Goal: Task Accomplishment & Management: Complete application form

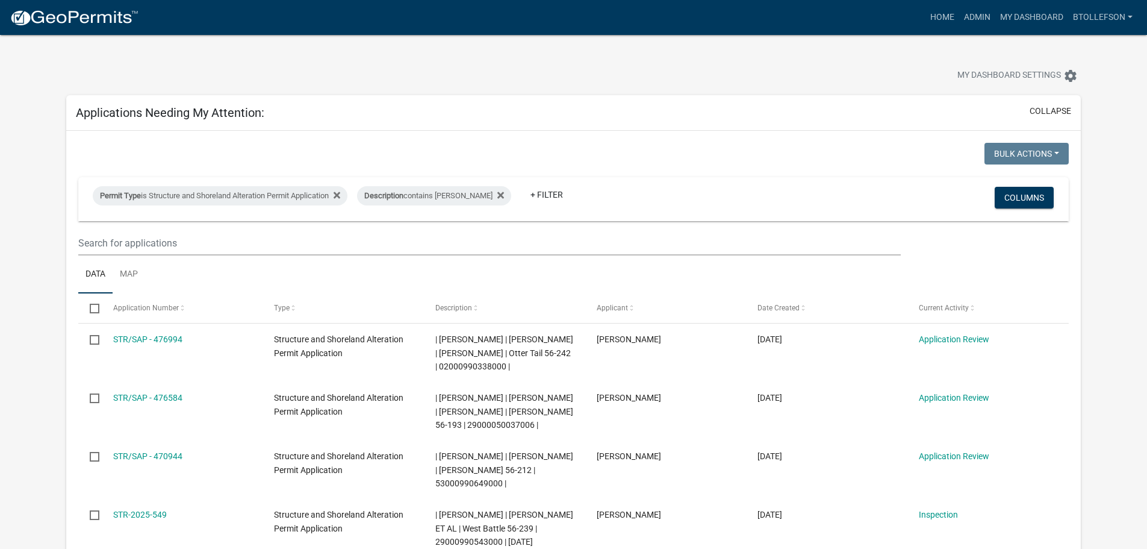
select select "3: 100"
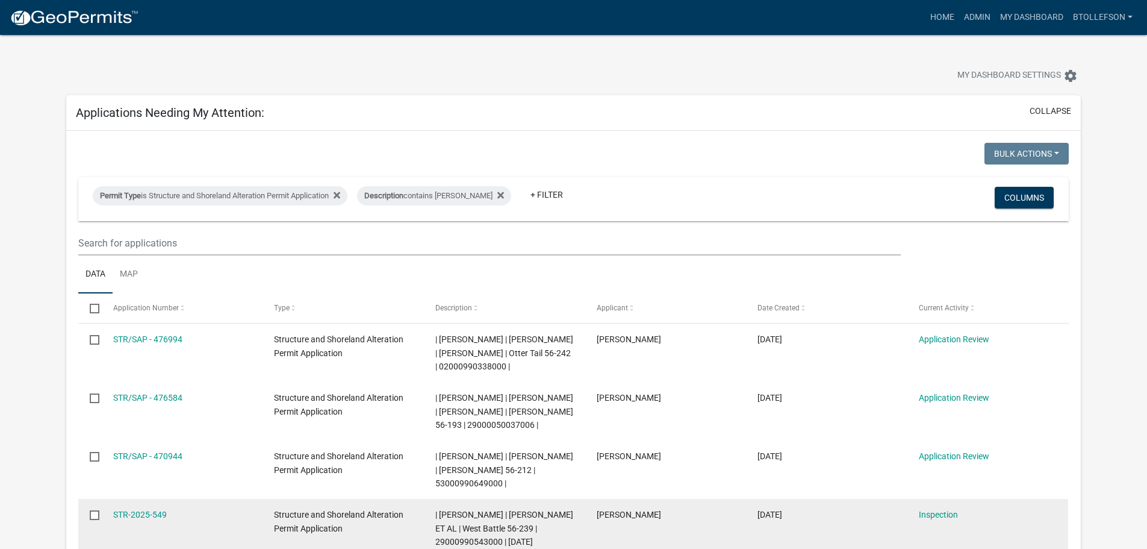
scroll to position [181, 0]
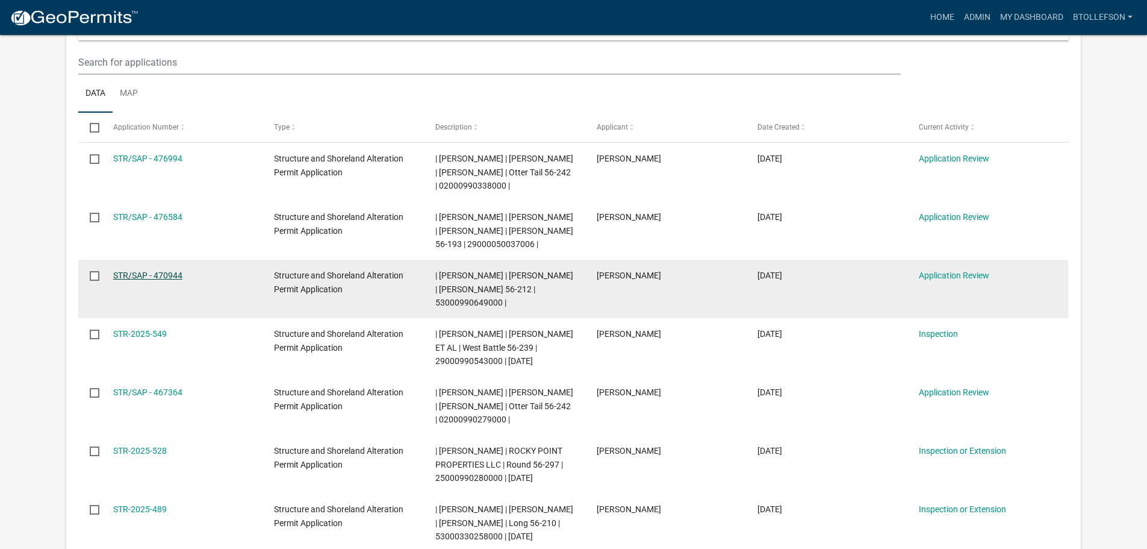
click at [177, 280] on link "STR/SAP - 470944" at bounding box center [147, 275] width 69 height 10
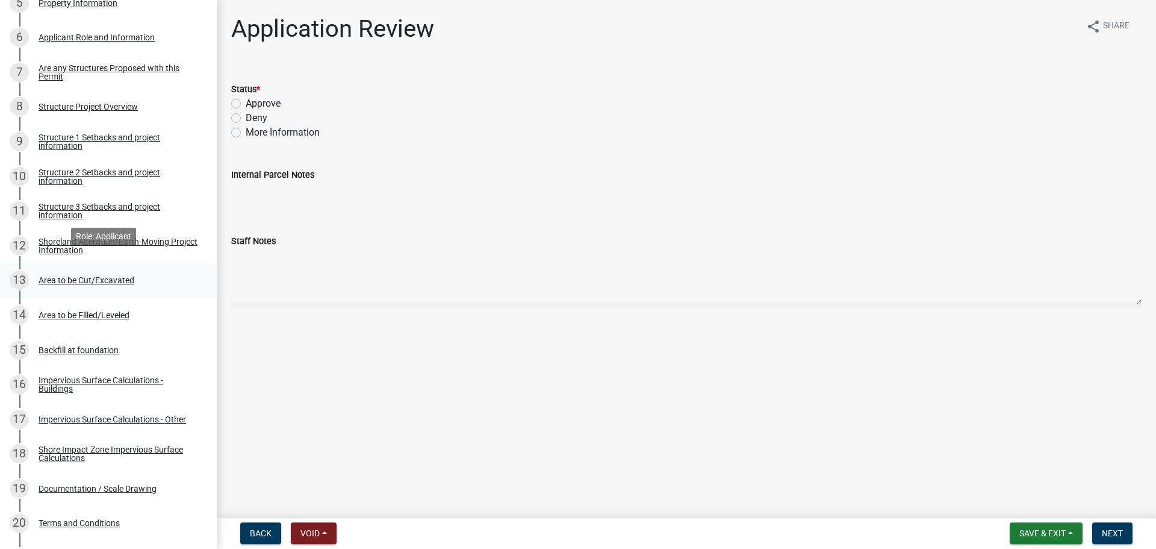
scroll to position [414, 0]
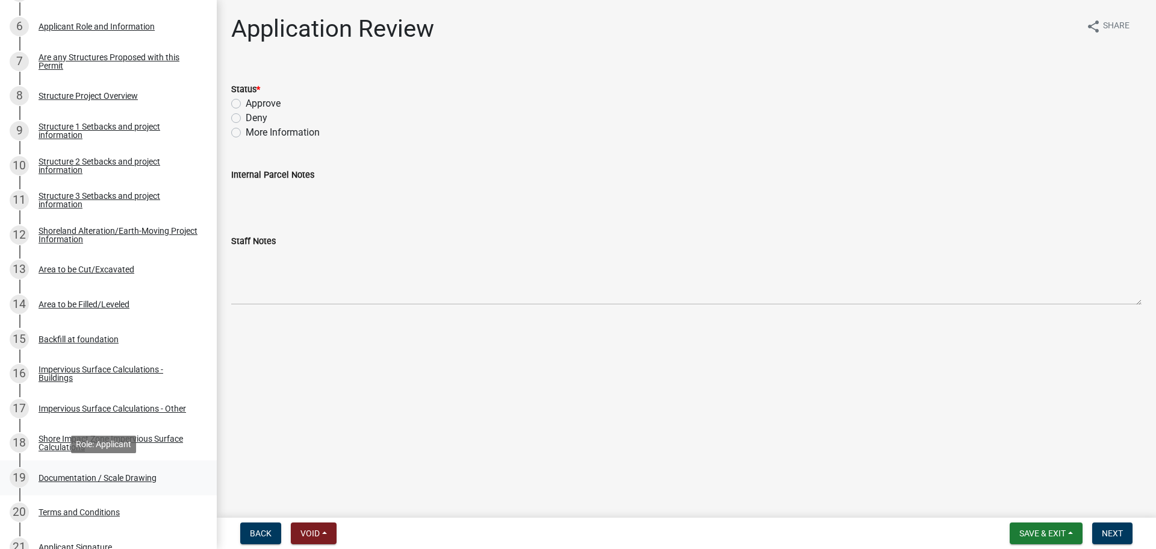
click at [129, 484] on div "19 Documentation / Scale Drawing" at bounding box center [104, 477] width 188 height 19
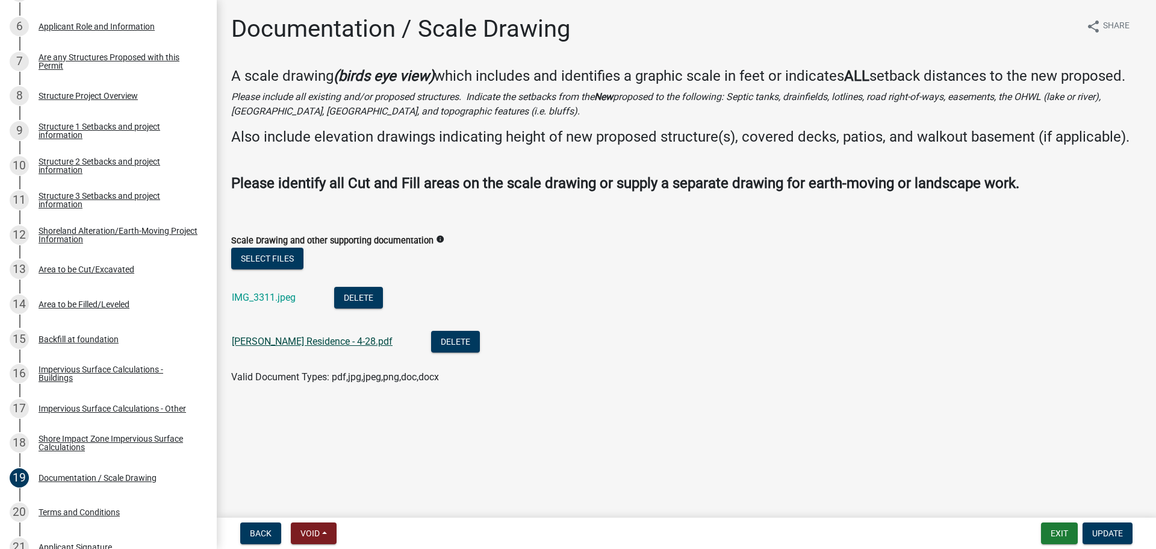
click at [307, 341] on link "[PERSON_NAME] Residence - 4-28.pdf" at bounding box center [312, 340] width 161 height 11
click at [243, 293] on link "IMG_3311.jpeg" at bounding box center [264, 297] width 64 height 11
click at [108, 363] on link "16 Impervious Surface Calculations - Buildings" at bounding box center [108, 373] width 217 height 35
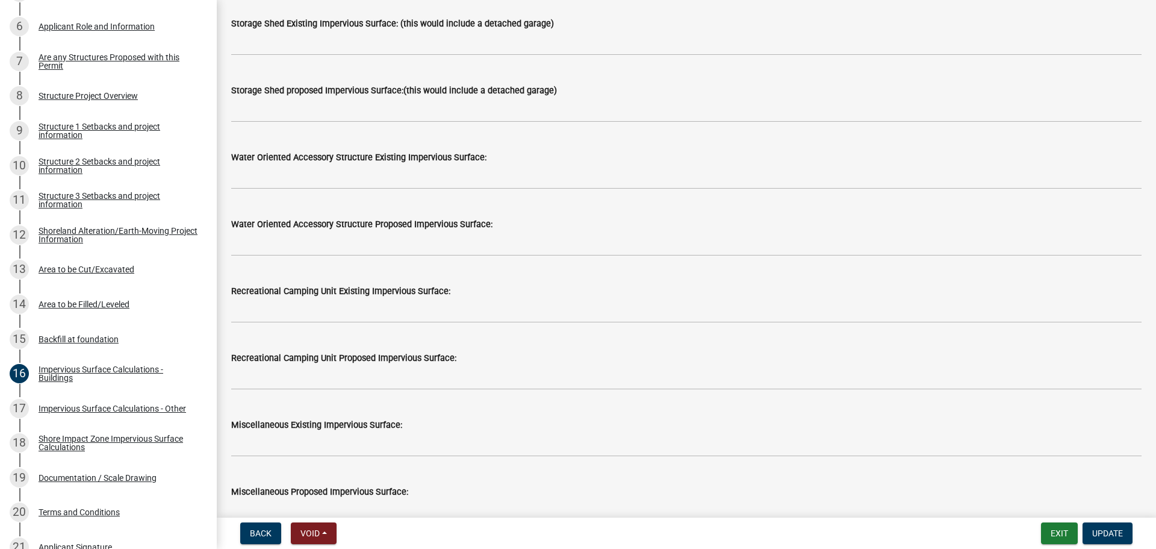
scroll to position [241, 0]
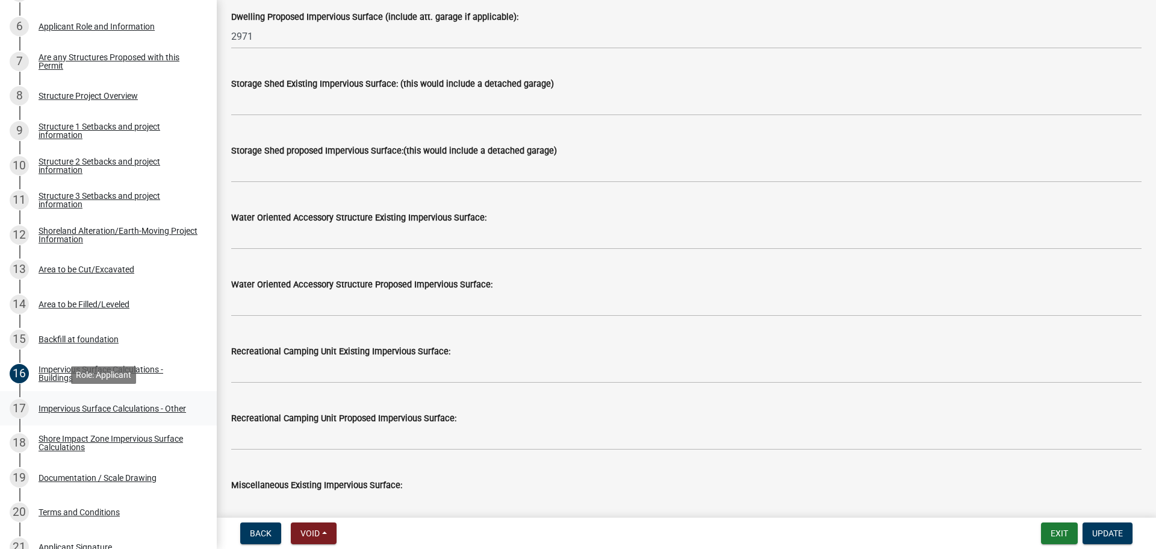
click at [105, 414] on div "17 Impervious Surface Calculations - Other" at bounding box center [104, 408] width 188 height 19
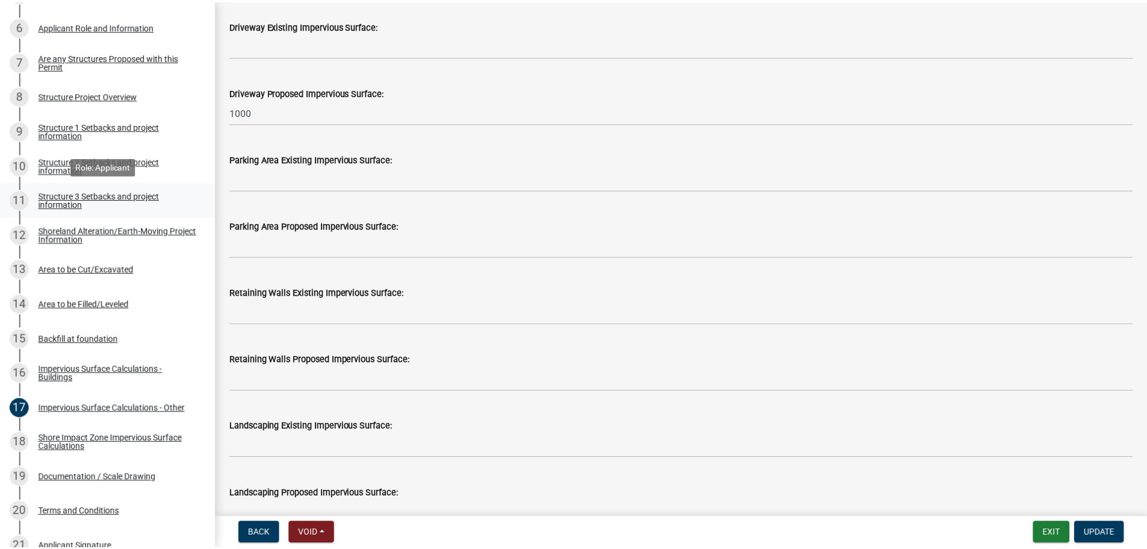
scroll to position [0, 0]
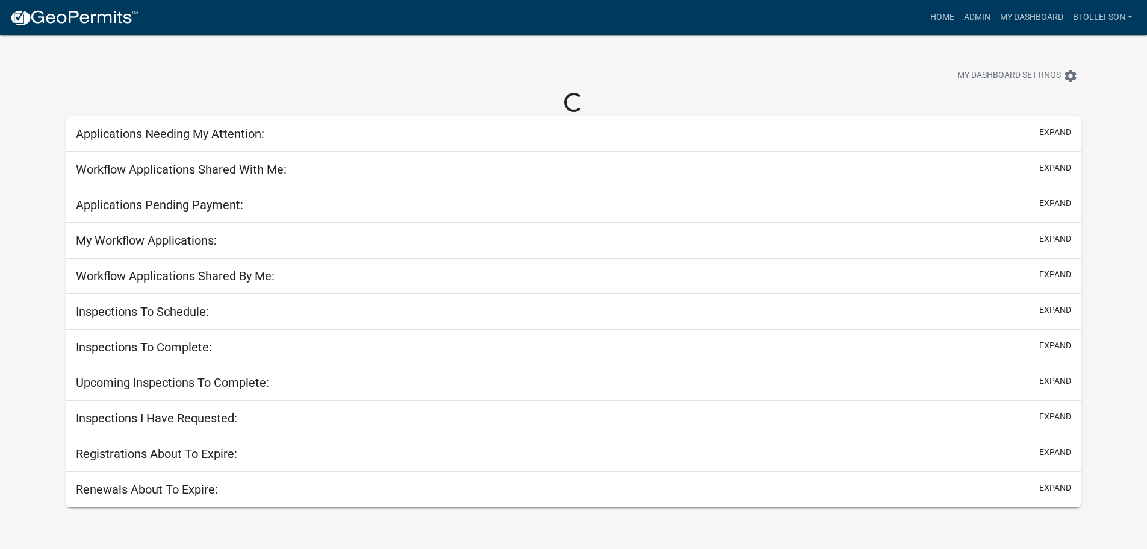
select select "3: 100"
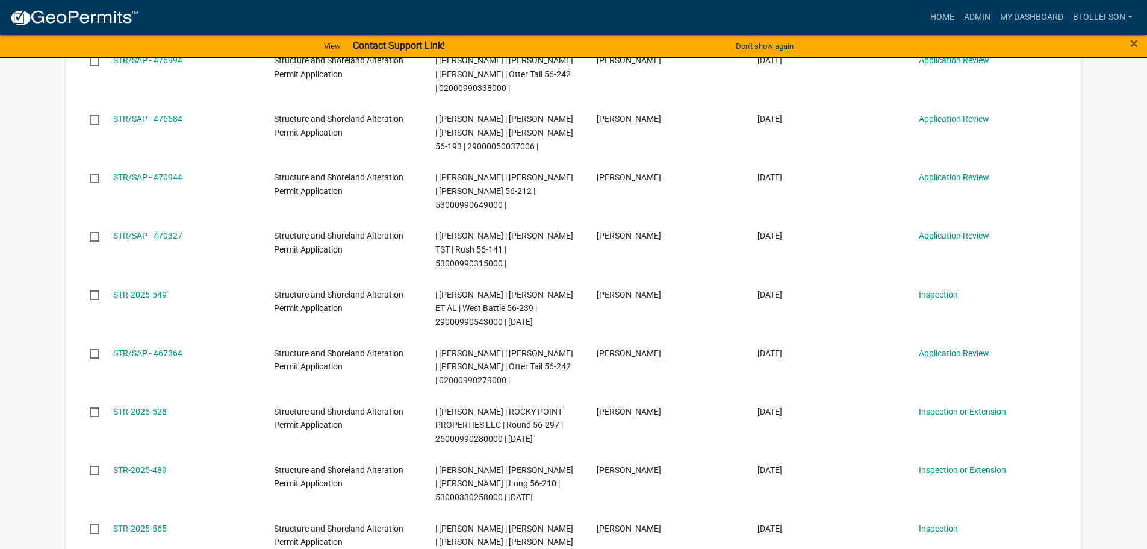
scroll to position [324, 0]
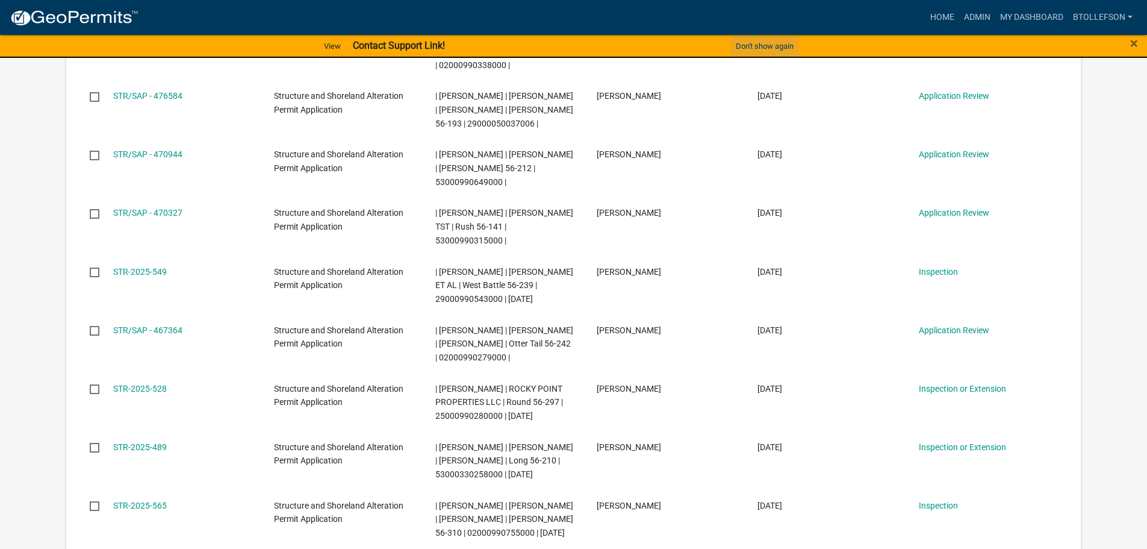
click at [740, 46] on button "Don't show again" at bounding box center [764, 46] width 67 height 20
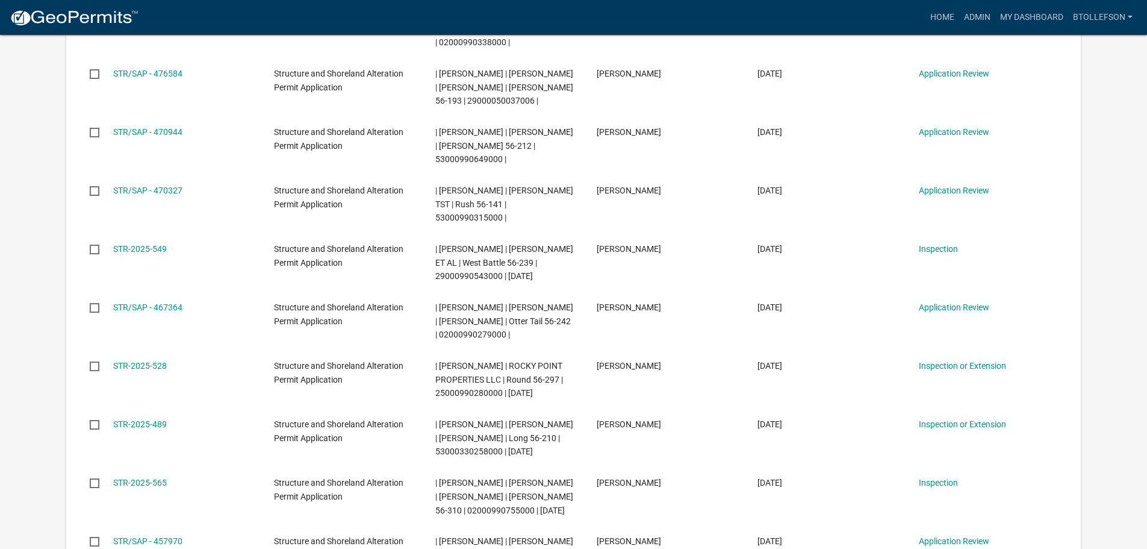
scroll to position [301, 0]
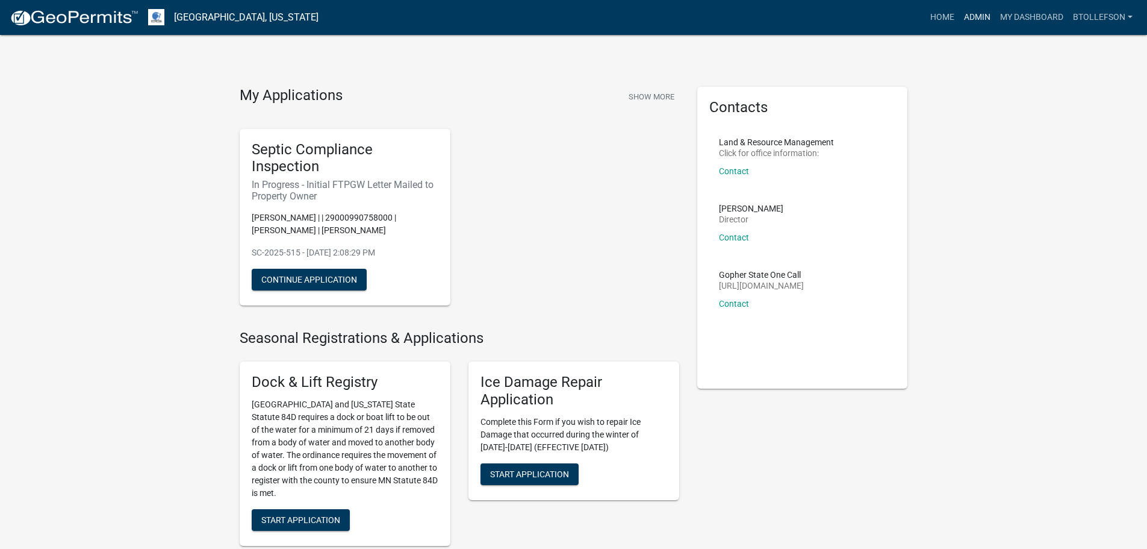
click at [984, 20] on link "Admin" at bounding box center [977, 17] width 36 height 23
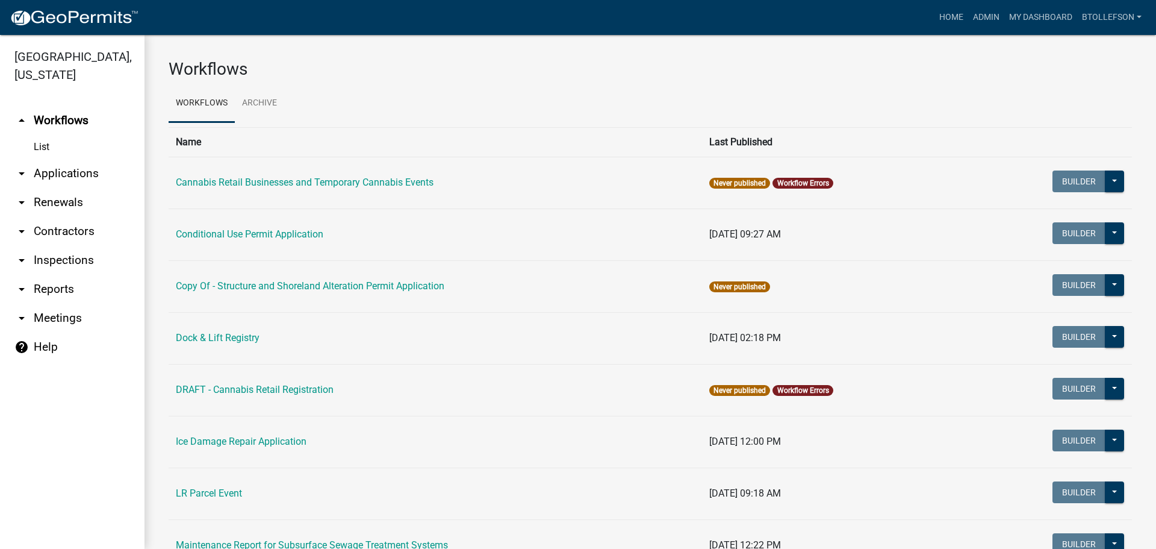
click at [88, 171] on link "arrow_drop_down Applications" at bounding box center [72, 173] width 145 height 29
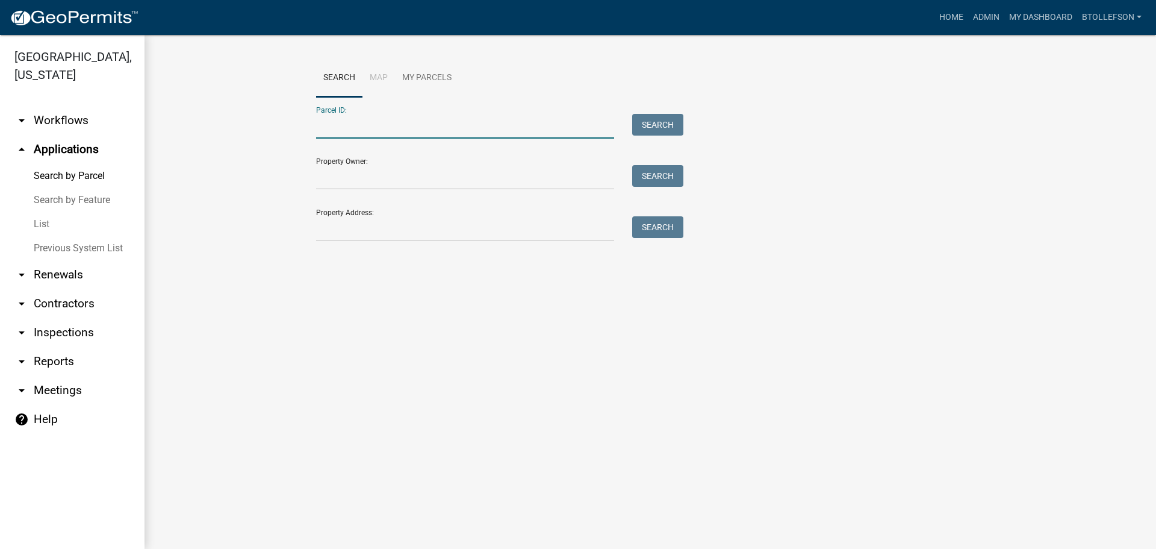
click at [334, 130] on input "Parcel ID:" at bounding box center [465, 126] width 298 height 25
paste input "57000320198000"
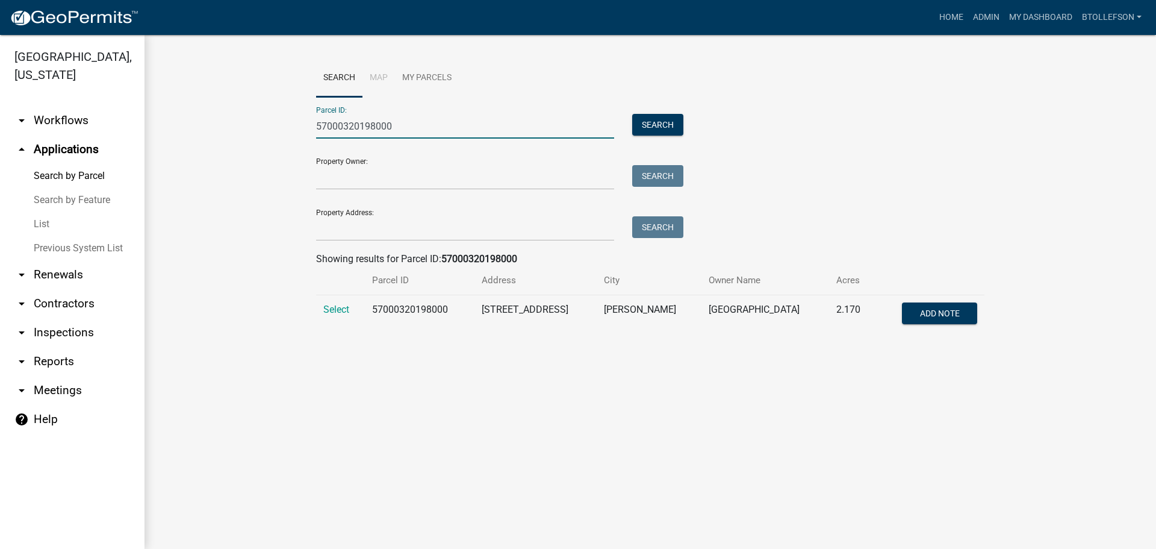
type input "57000320198000"
click at [350, 313] on td "Select" at bounding box center [340, 315] width 49 height 40
click at [342, 308] on span "Select" at bounding box center [336, 309] width 26 height 11
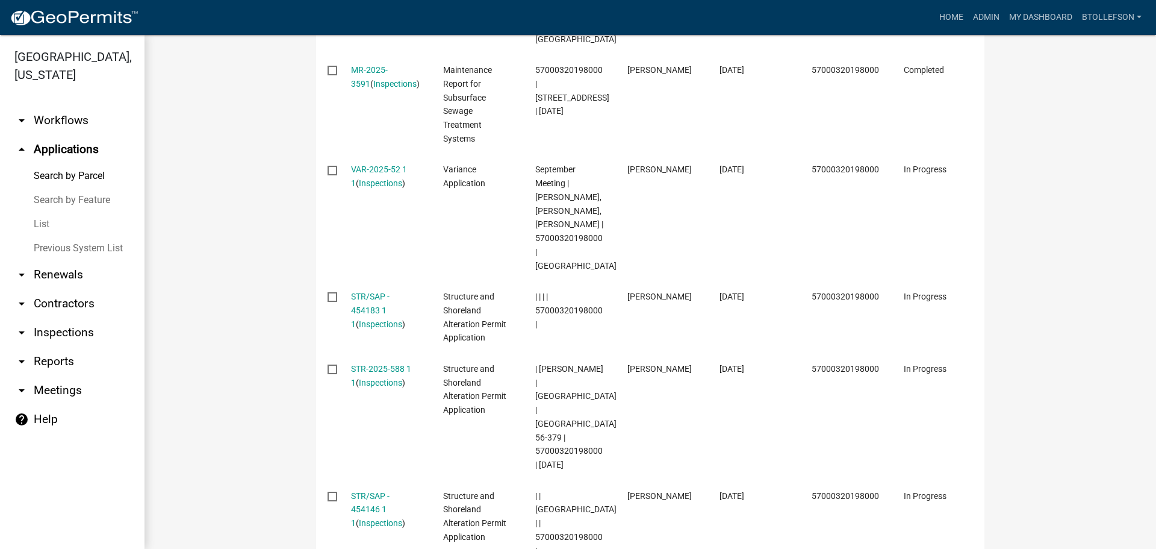
scroll to position [575, 0]
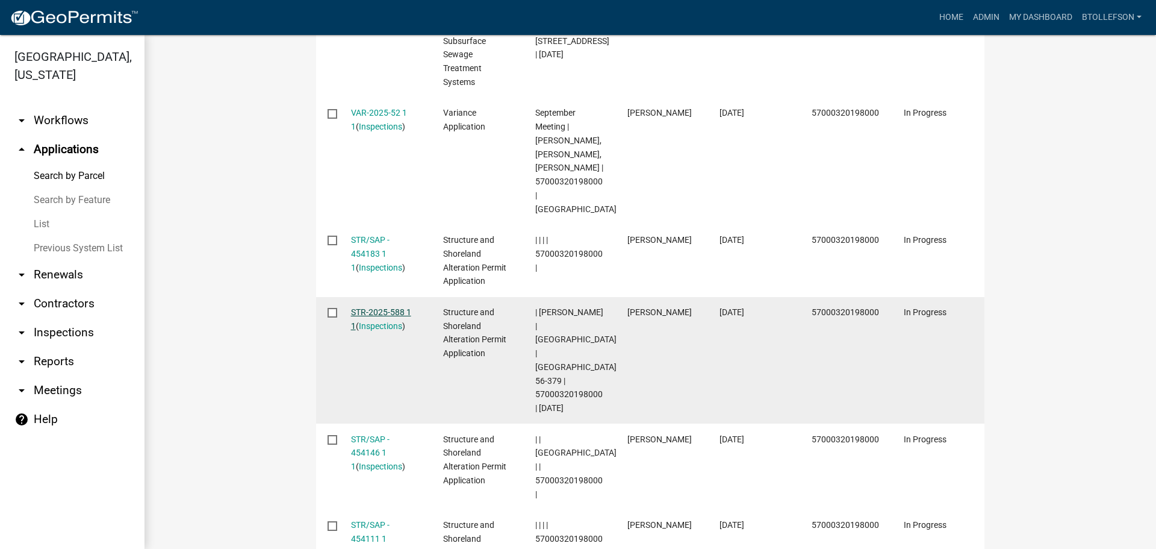
click at [359, 307] on link "STR-2025-588 1 1" at bounding box center [381, 318] width 60 height 23
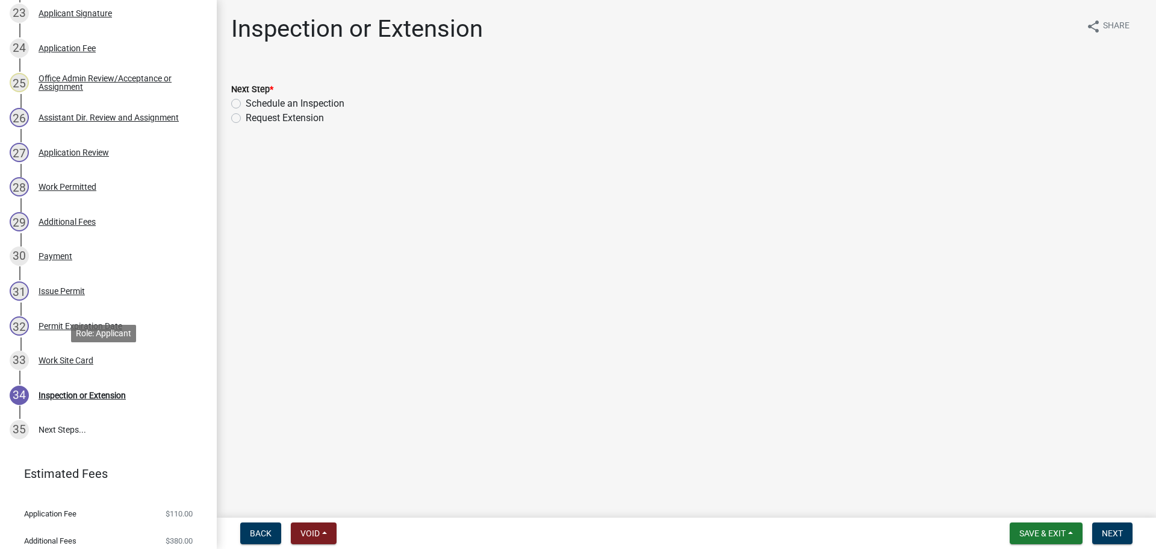
scroll to position [1024, 0]
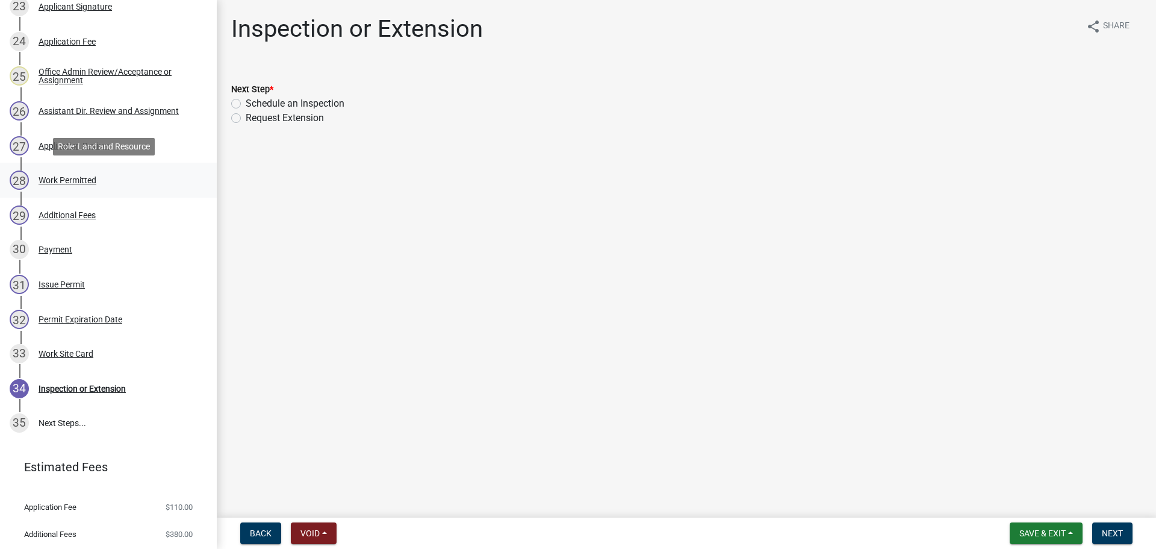
click at [58, 186] on div "28 Work Permitted" at bounding box center [104, 179] width 188 height 19
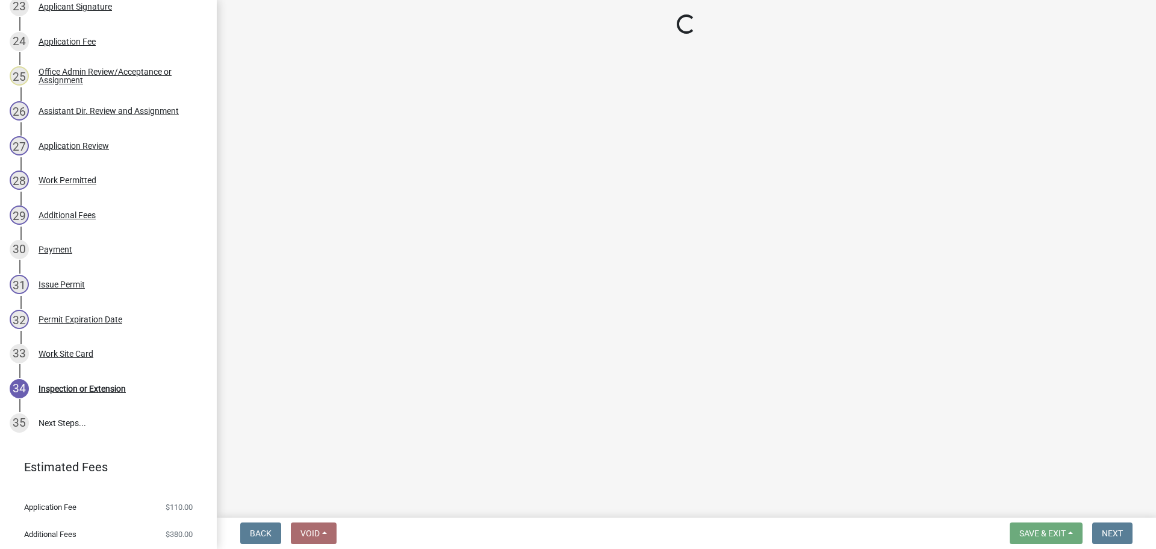
select select "1bc1e483-05bd-4456-8d1d-1de62b367160"
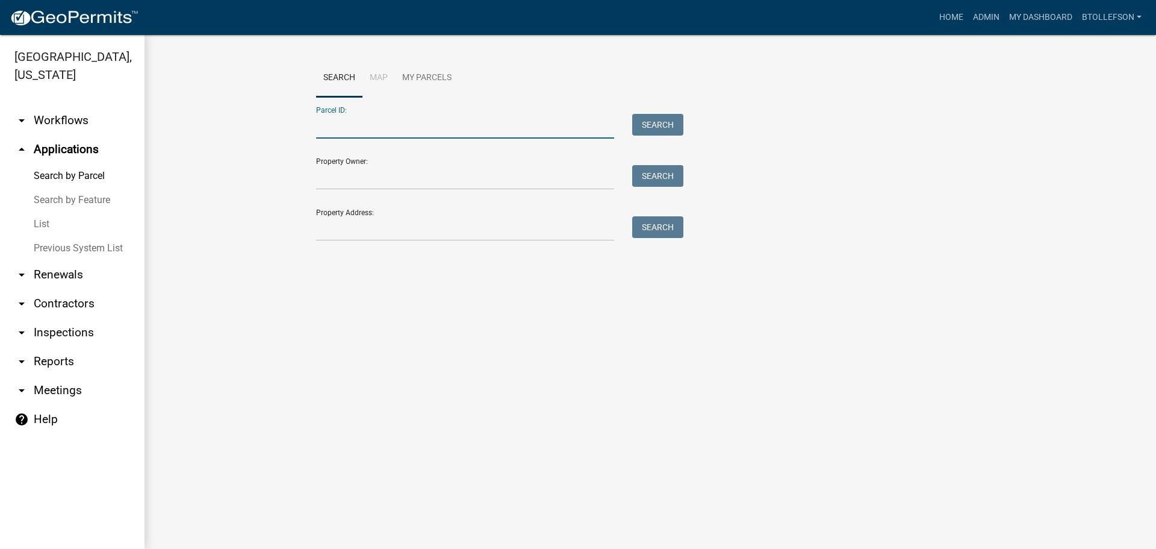
click at [402, 131] on input "Parcel ID:" at bounding box center [465, 126] width 298 height 25
paste input "20000990544000"
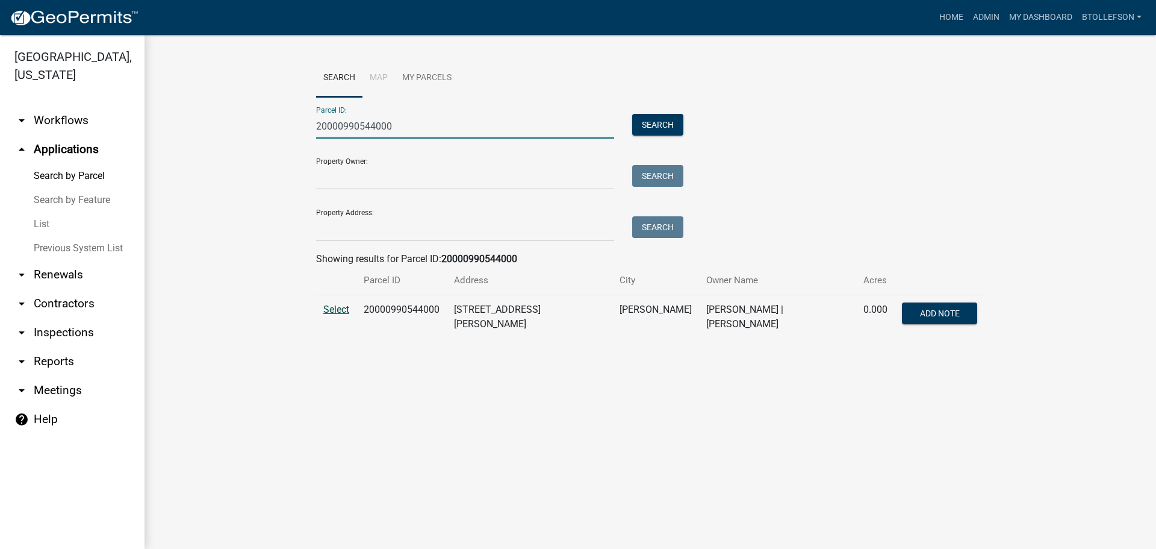
type input "20000990544000"
click at [340, 307] on span "Select" at bounding box center [336, 309] width 26 height 11
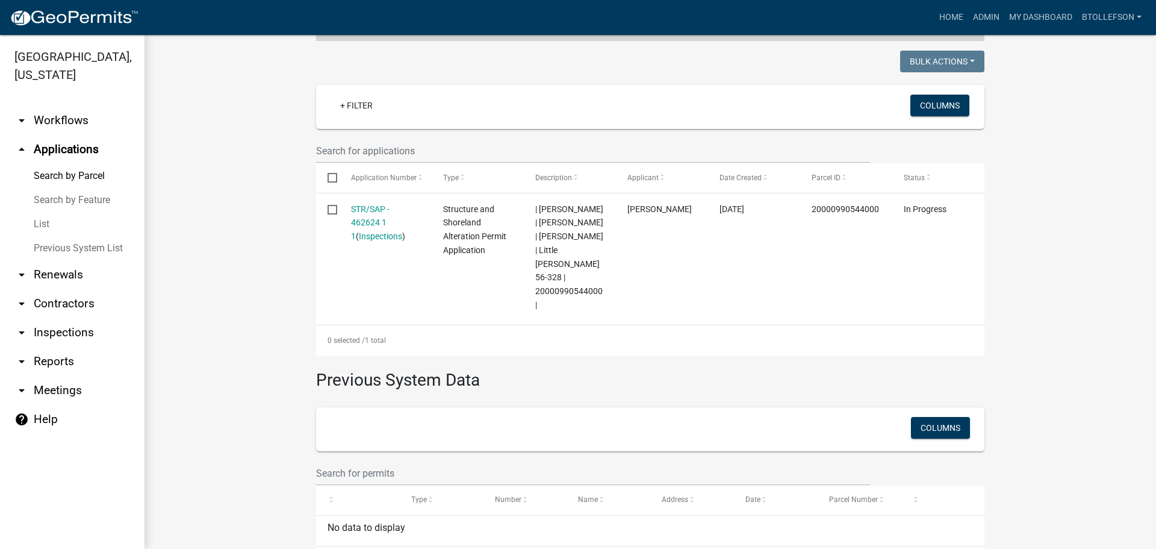
scroll to position [301, 0]
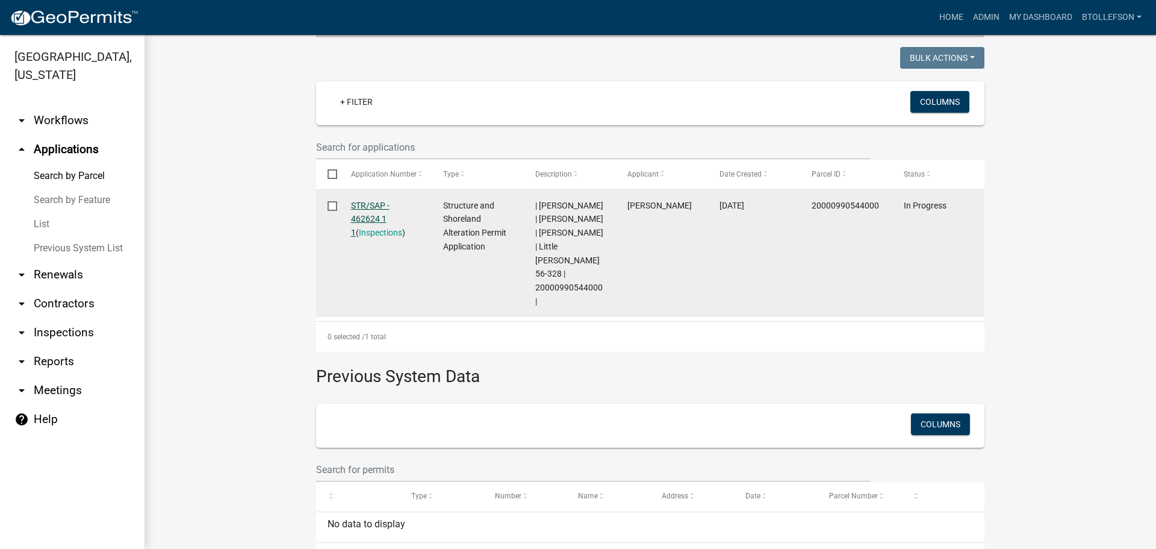
click at [351, 203] on link "STR/SAP - 462624 1 1" at bounding box center [370, 219] width 39 height 37
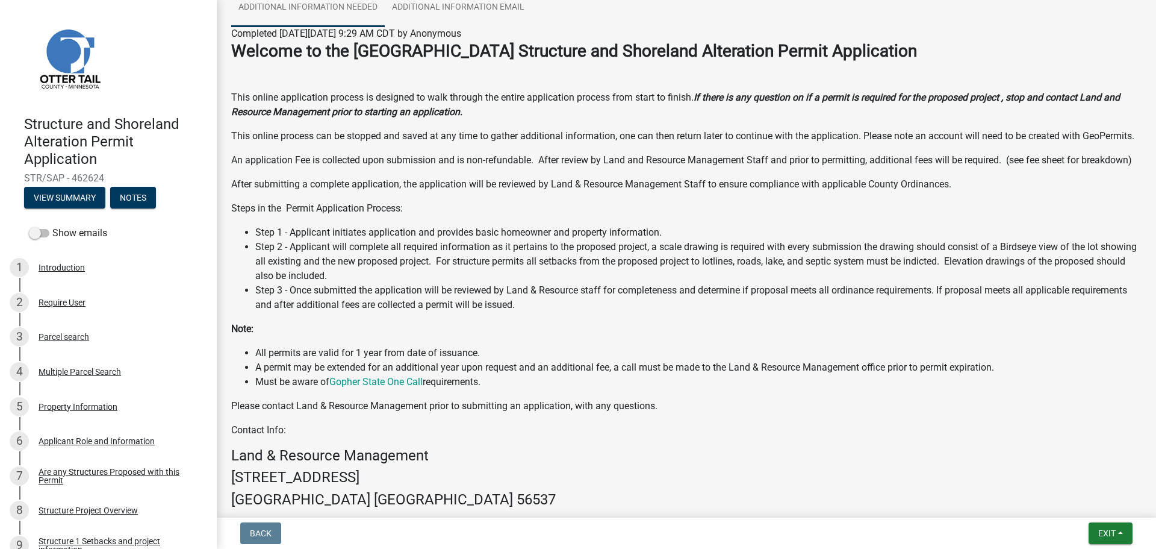
scroll to position [33, 0]
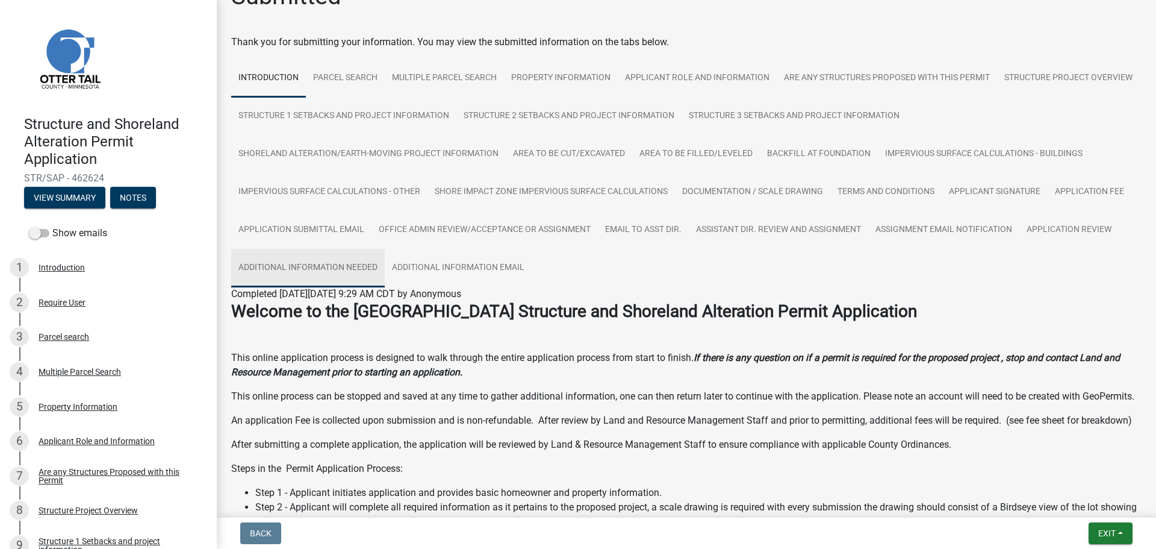
click at [313, 267] on link "Additional Information Needed" at bounding box center [308, 268] width 154 height 39
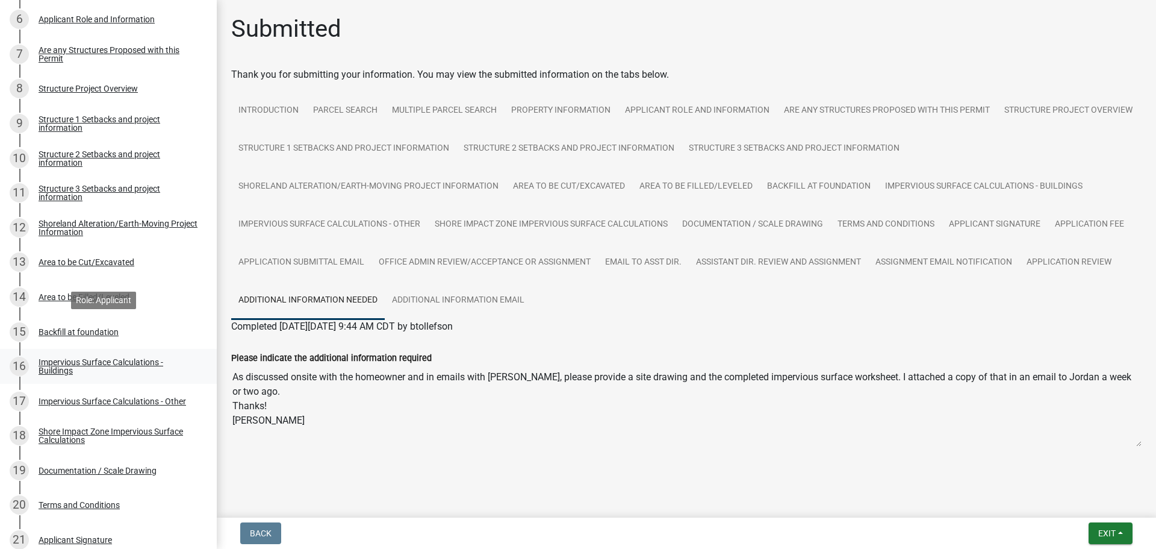
scroll to position [783, 0]
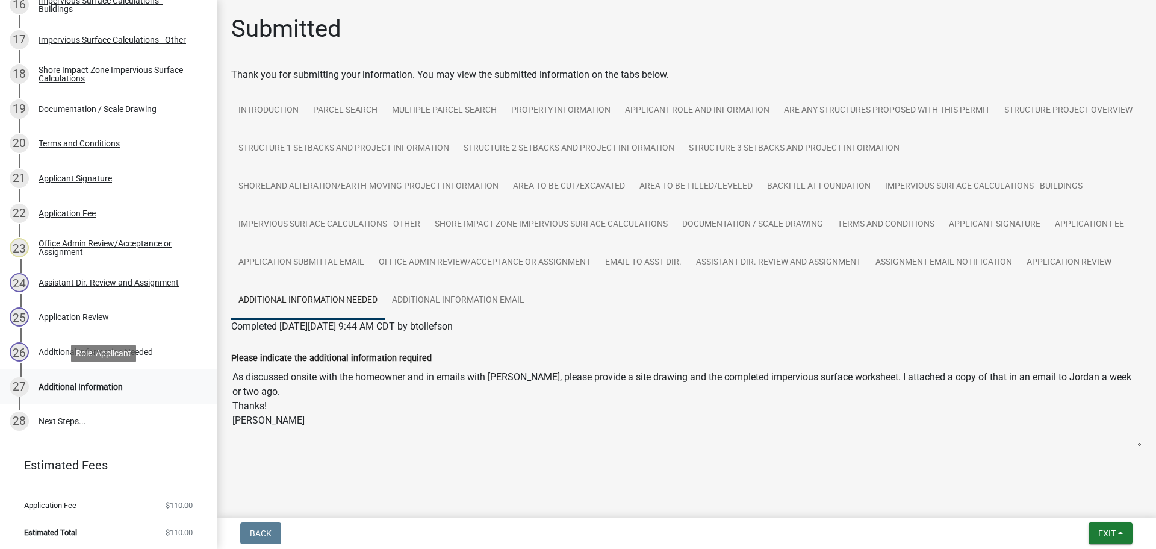
click at [116, 379] on div "27 Additional Information" at bounding box center [104, 386] width 188 height 19
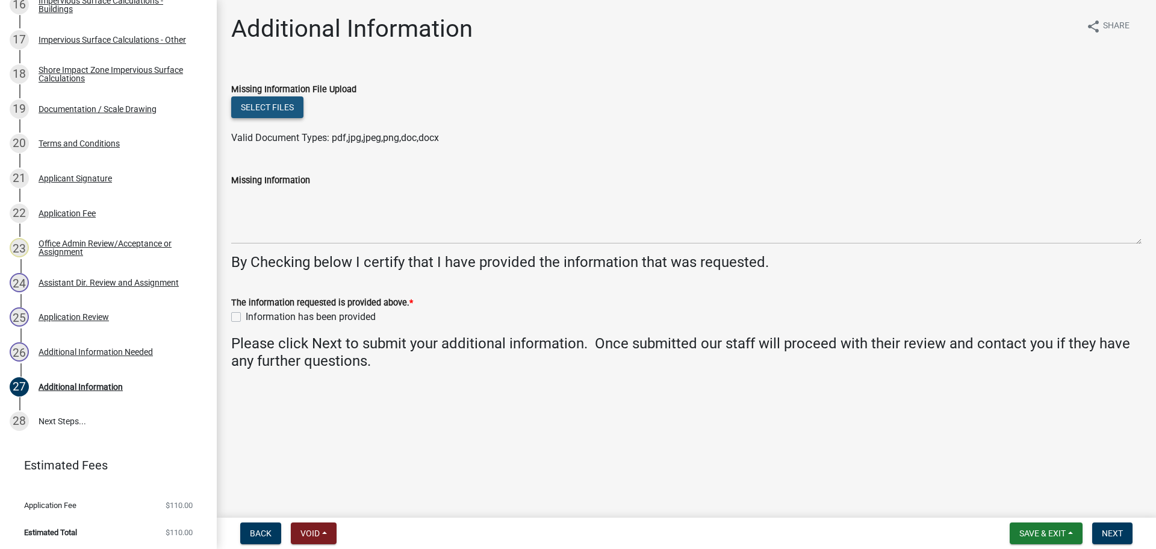
click at [282, 117] on button "Select files" at bounding box center [267, 107] width 72 height 22
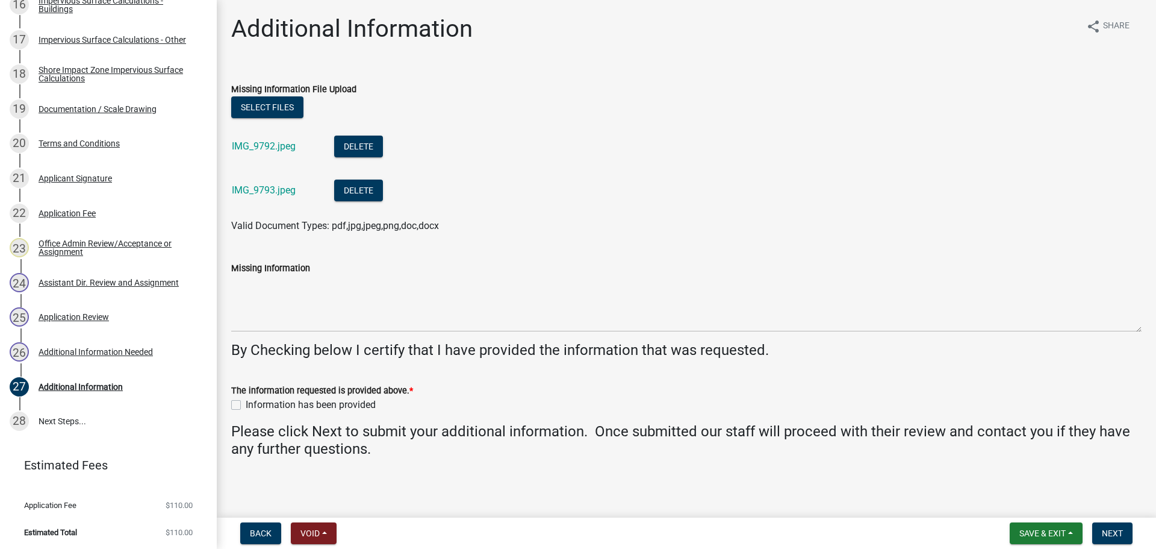
click at [246, 404] on label "Information has been provided" at bounding box center [311, 405] width 130 height 14
click at [246, 404] on input "Information has been provided" at bounding box center [250, 402] width 8 height 8
checkbox input "true"
click at [1122, 535] on span "Next" at bounding box center [1112, 533] width 21 height 10
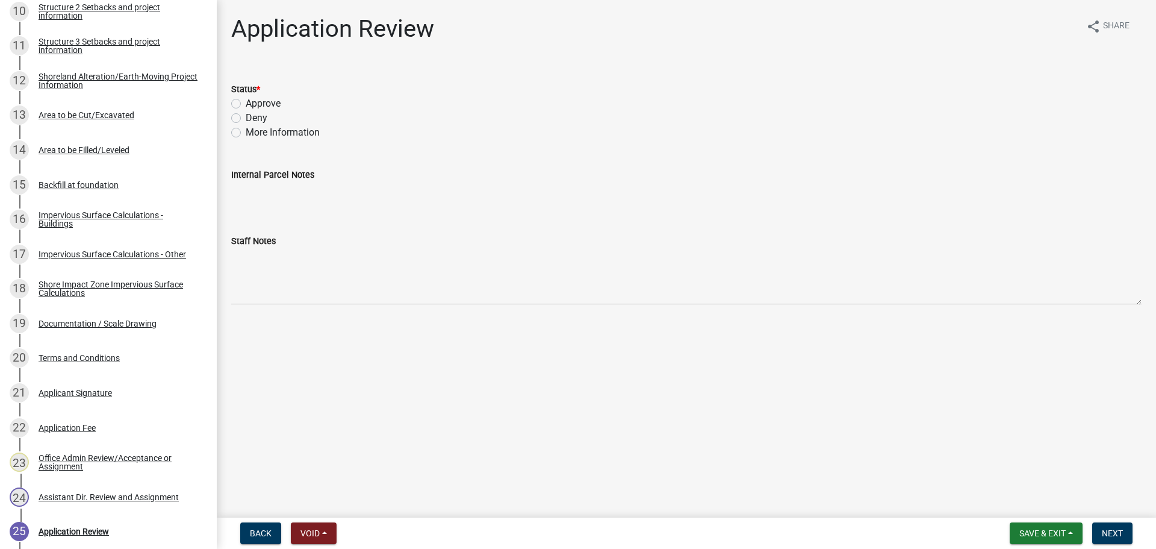
scroll to position [542, 0]
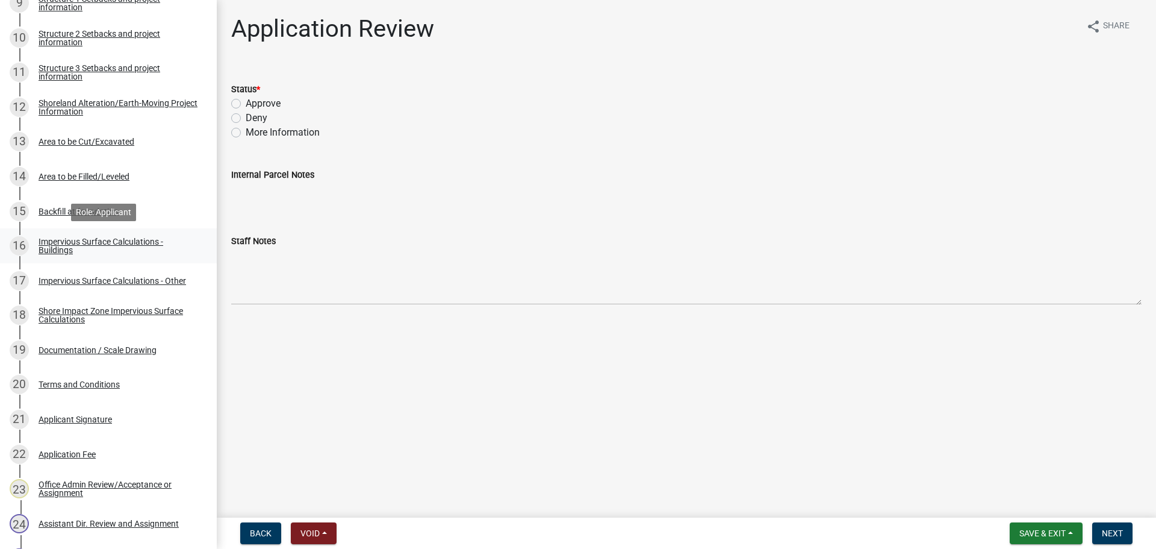
click at [94, 242] on div "Impervious Surface Calculations - Buildings" at bounding box center [118, 245] width 159 height 17
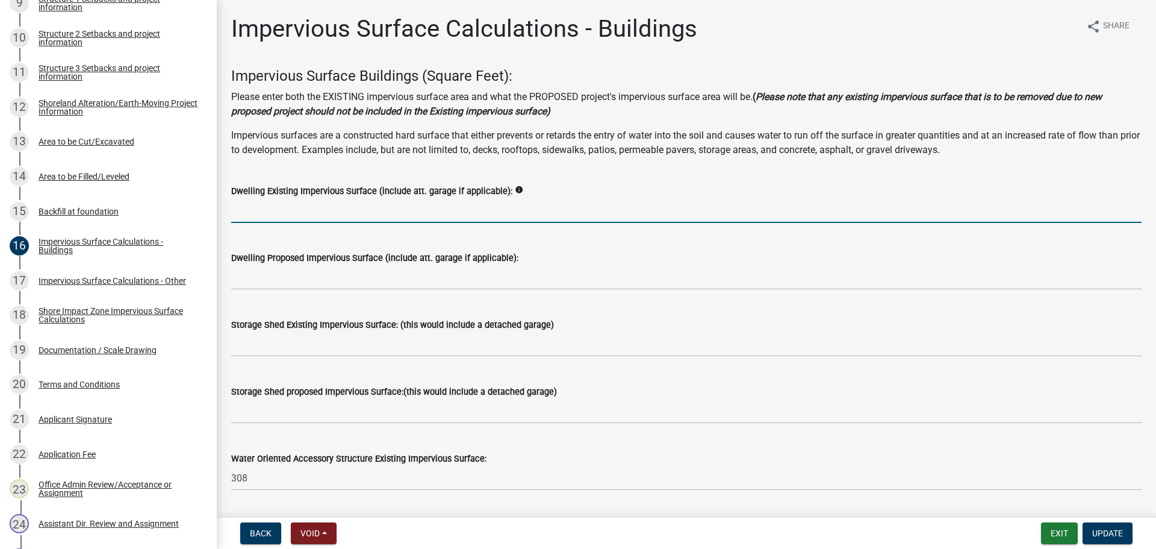
drag, startPoint x: 577, startPoint y: 208, endPoint x: 628, endPoint y: 213, distance: 50.9
click at [577, 208] on input "text" at bounding box center [686, 210] width 911 height 25
click at [292, 218] on input "text" at bounding box center [686, 210] width 911 height 25
drag, startPoint x: 270, startPoint y: 219, endPoint x: 207, endPoint y: 231, distance: 63.8
click at [198, 222] on div "Structure and Shoreland Alteration Permit Application STR/SAP - 462624 View Sum…" at bounding box center [578, 274] width 1156 height 549
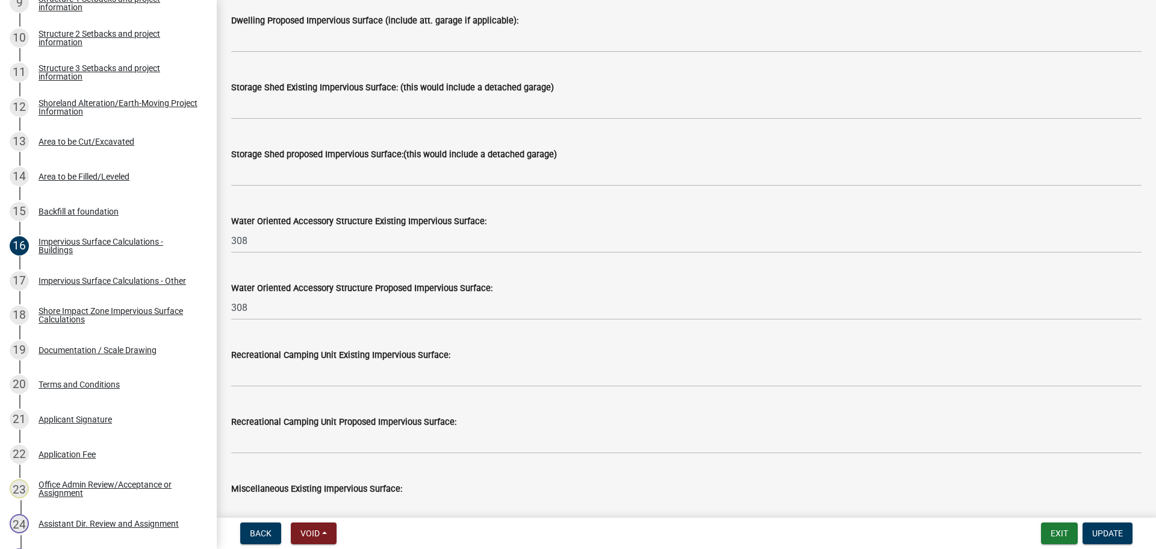
scroll to position [241, 0]
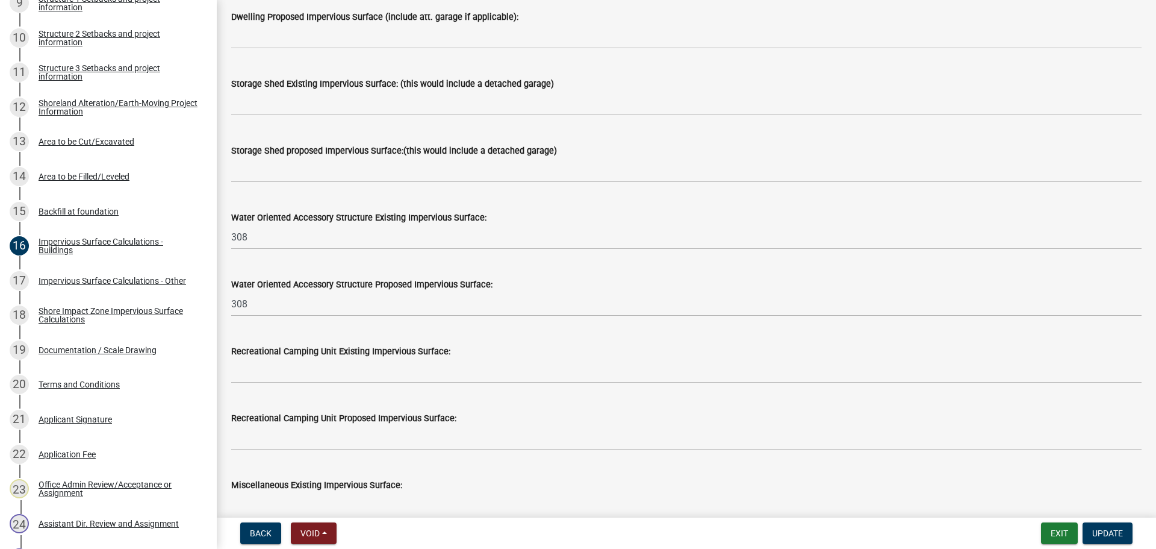
type input "2420"
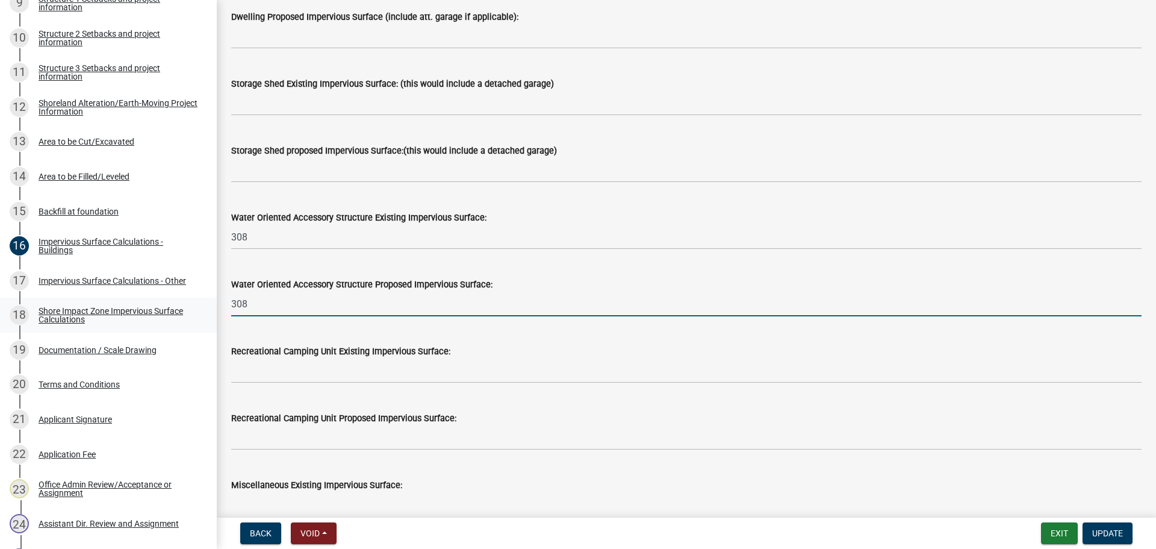
drag, startPoint x: 263, startPoint y: 314, endPoint x: 172, endPoint y: 320, distance: 91.2
click at [175, 317] on div "Structure and Shoreland Alteration Permit Application STR/SAP - 462624 View Sum…" at bounding box center [578, 274] width 1156 height 549
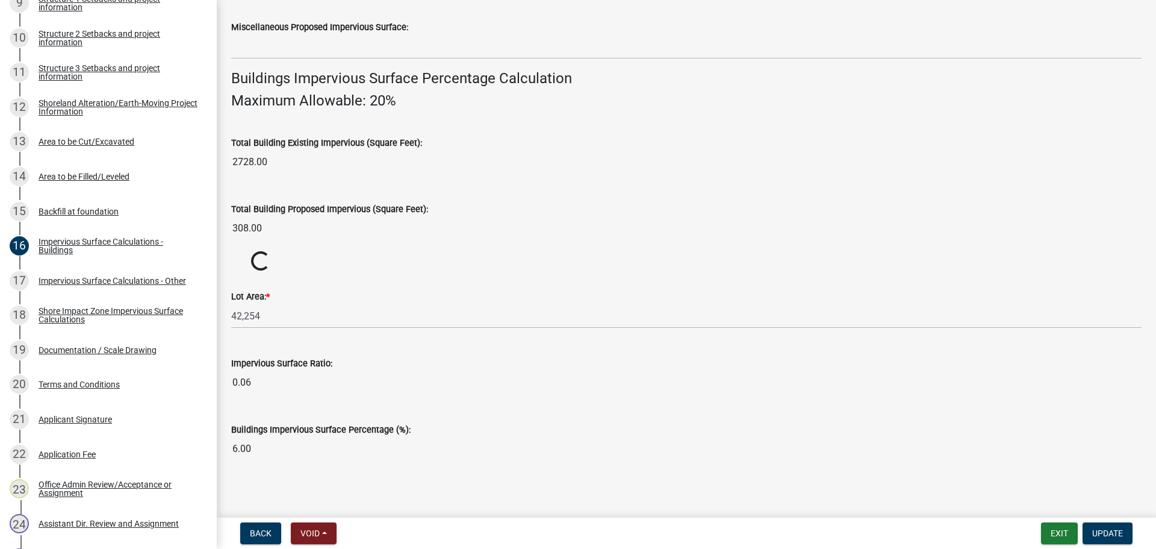
scroll to position [772, 0]
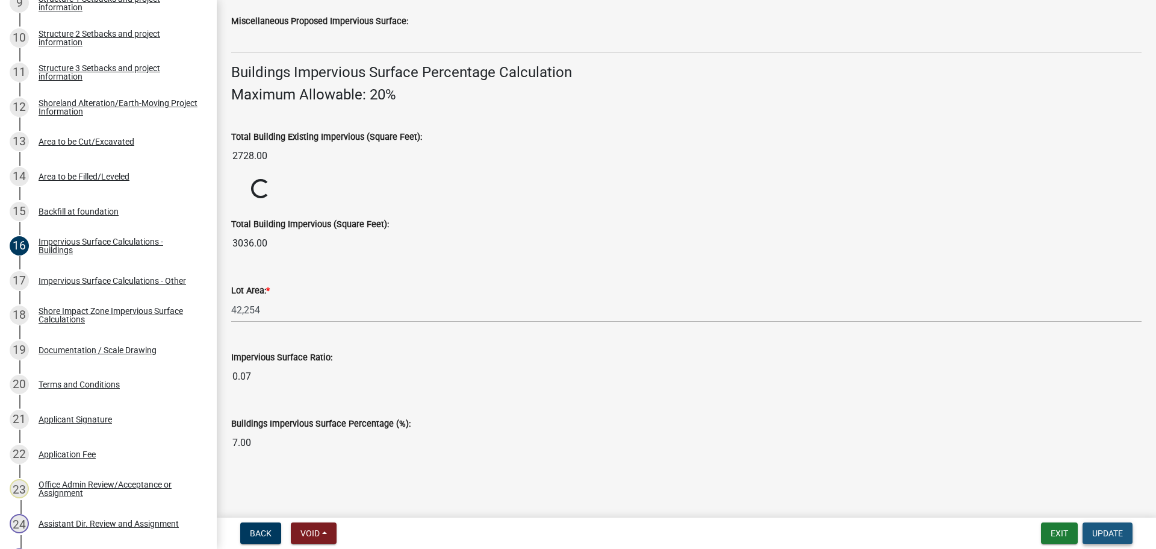
click at [1112, 525] on button "Update" at bounding box center [1108, 533] width 50 height 22
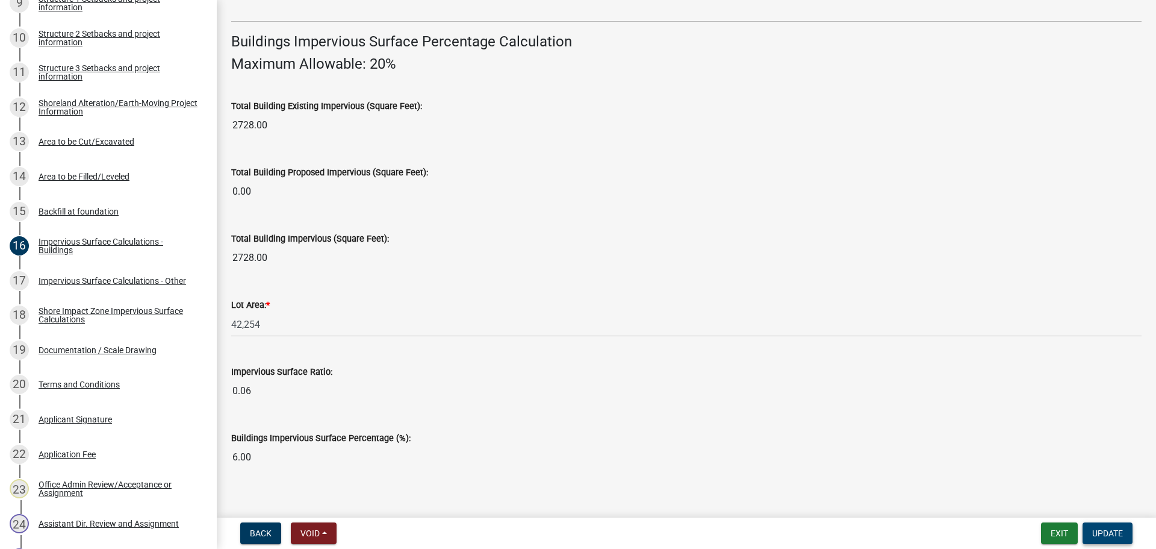
scroll to position [817, 0]
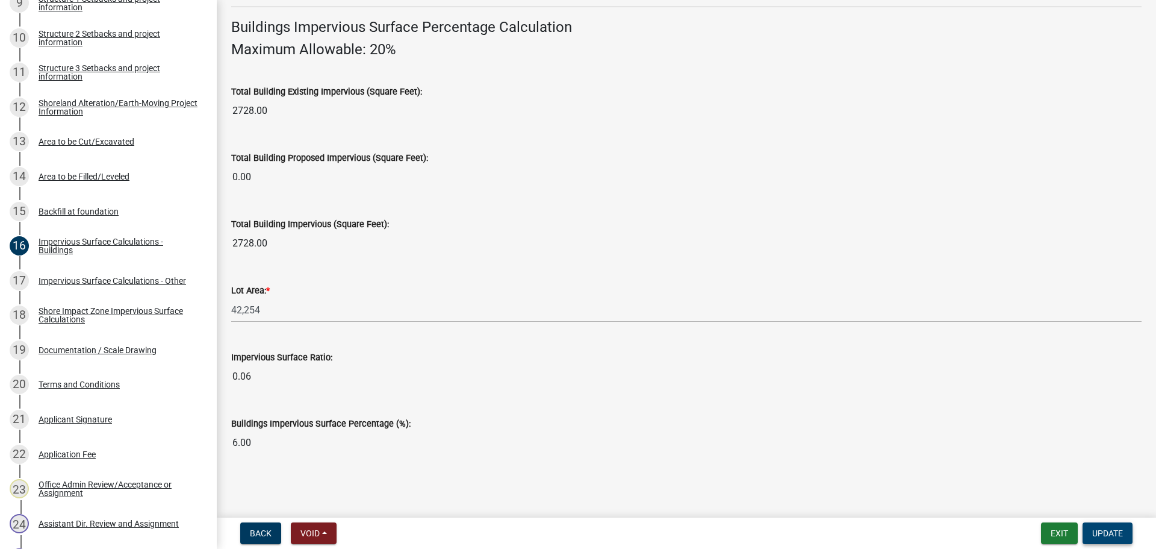
click at [1110, 523] on button "Update" at bounding box center [1108, 533] width 50 height 22
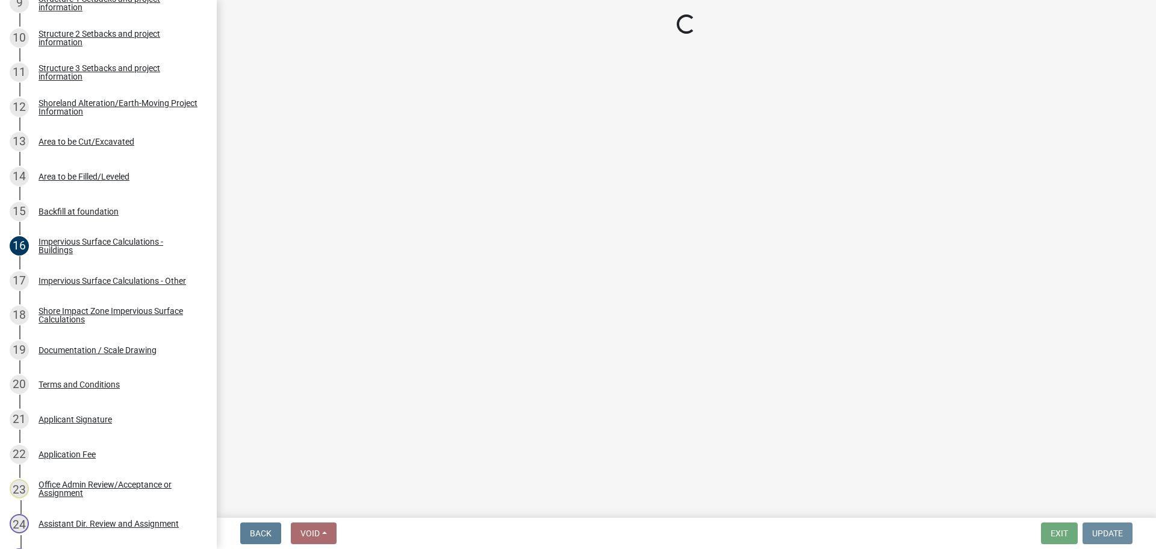
scroll to position [0, 0]
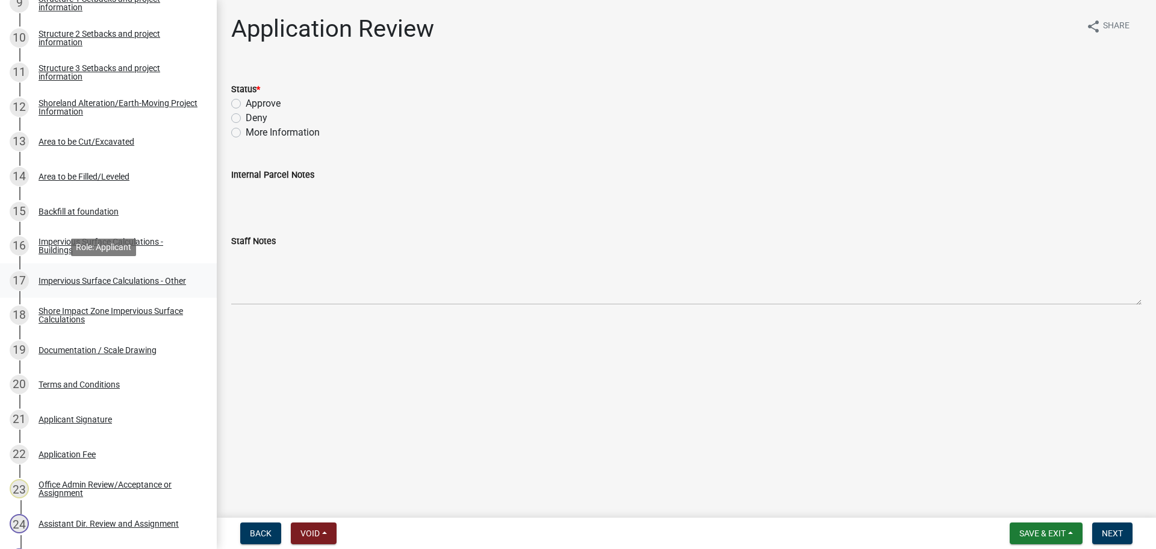
click at [50, 281] on div "Impervious Surface Calculations - Other" at bounding box center [113, 280] width 148 height 8
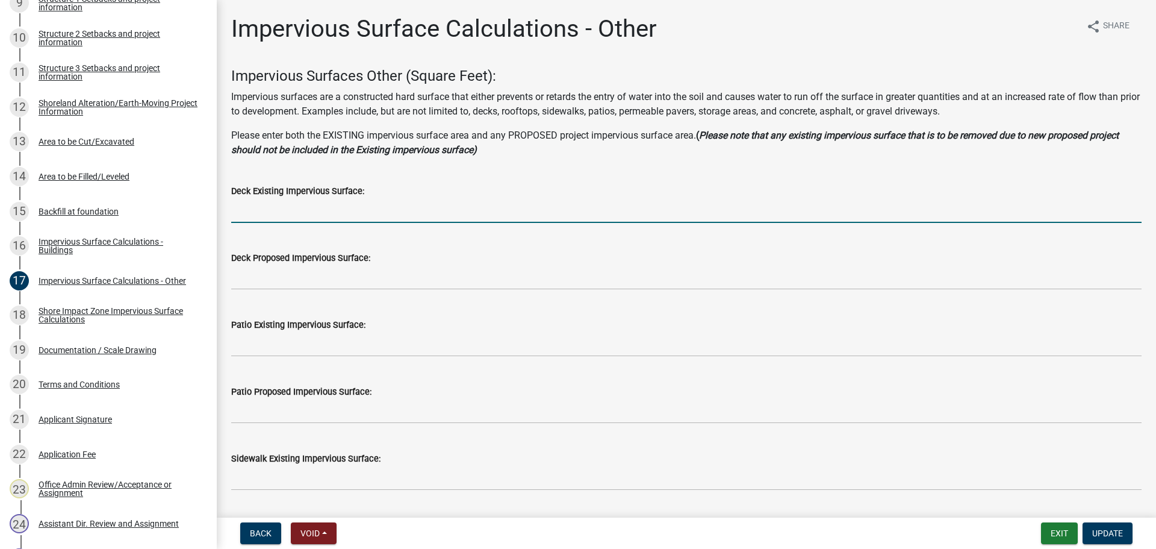
click at [588, 220] on input "text" at bounding box center [686, 210] width 911 height 25
type input "528"
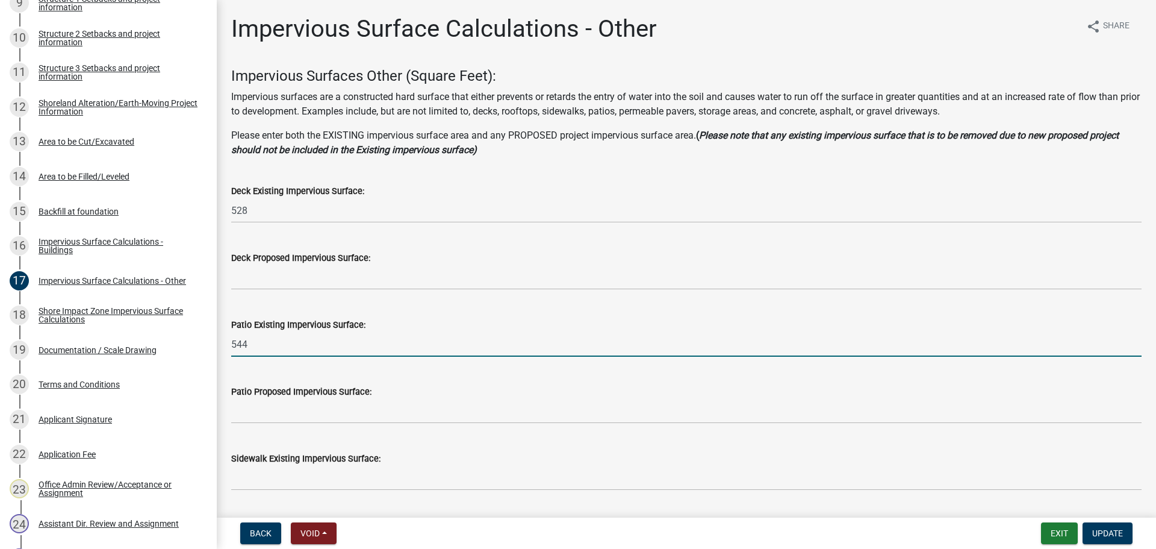
type input "544"
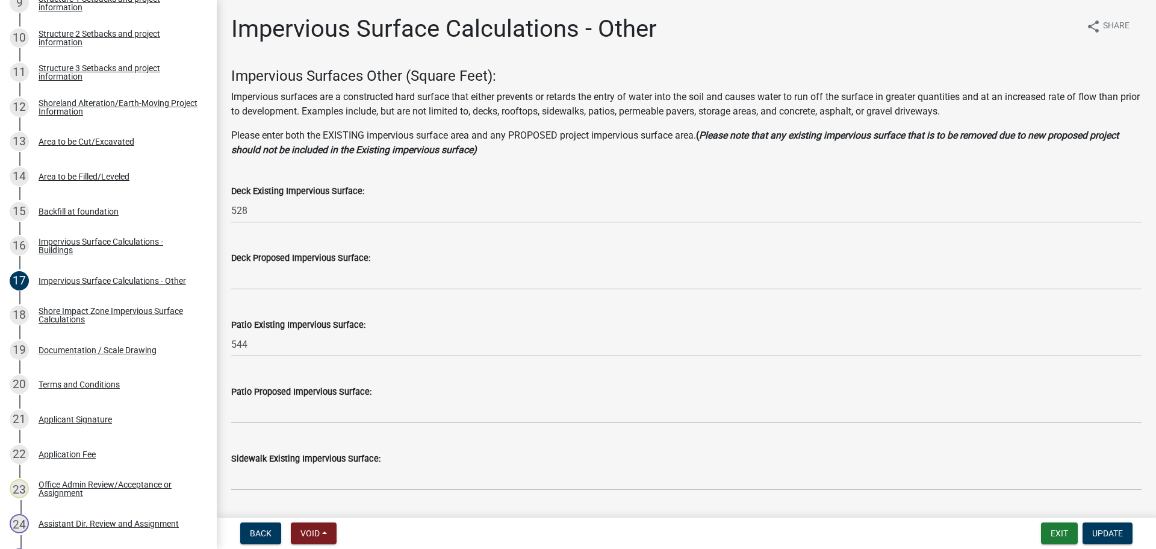
scroll to position [288, 0]
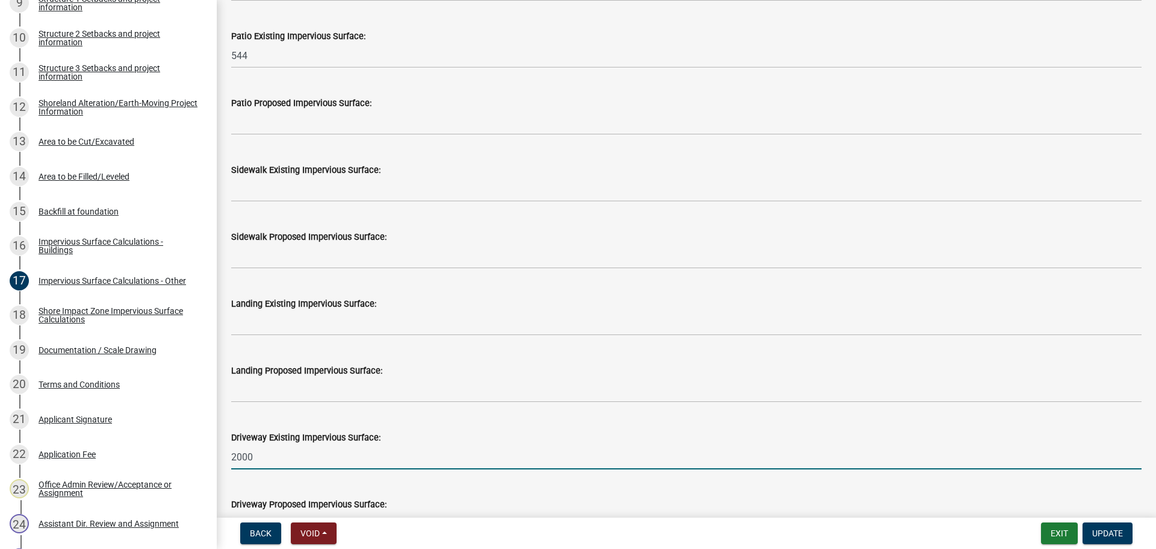
type input "2000"
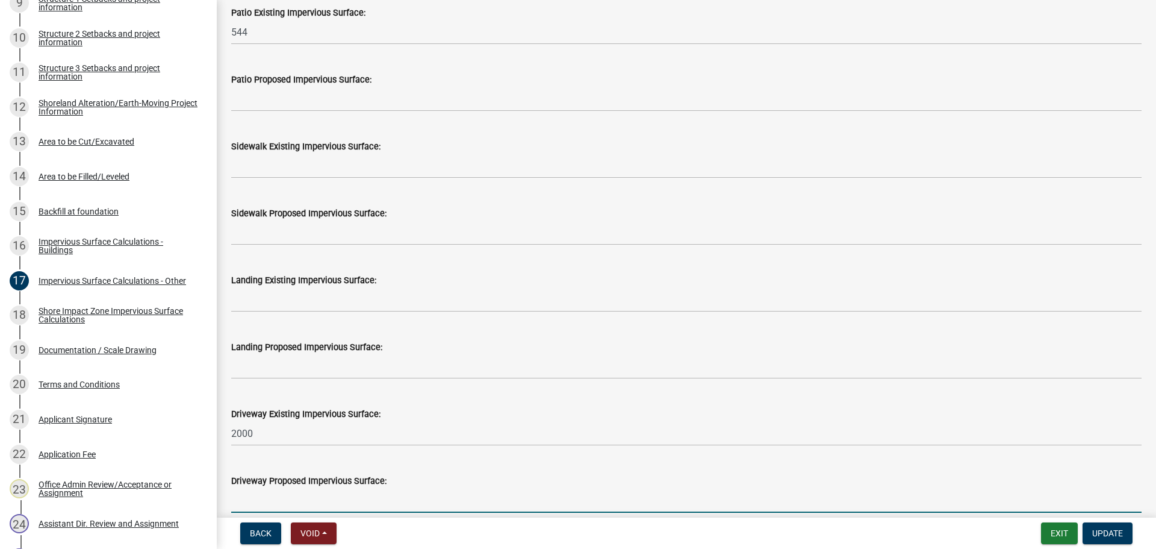
scroll to position [623, 0]
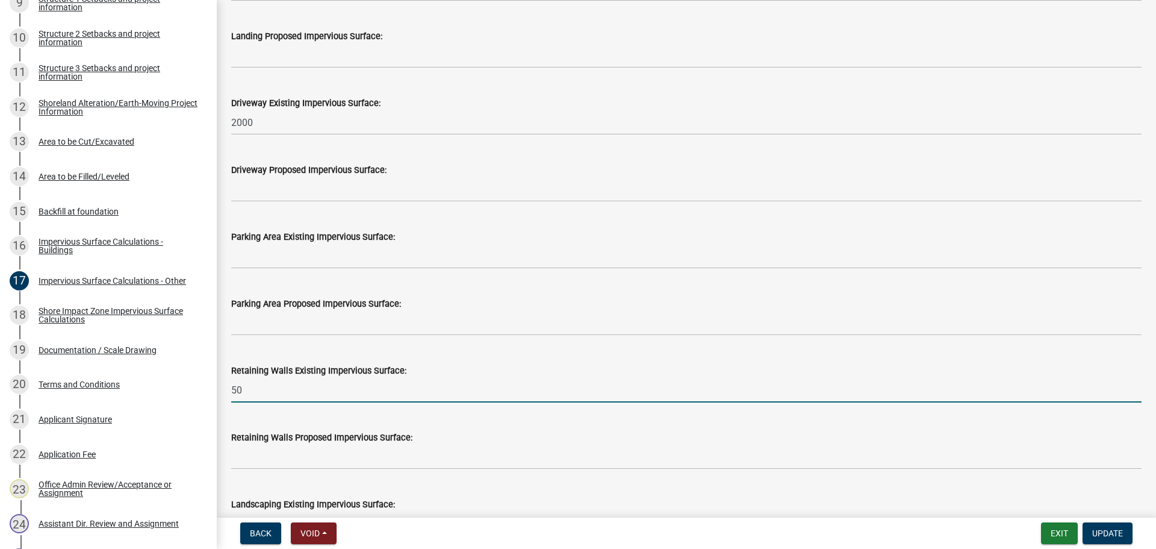
type input "50"
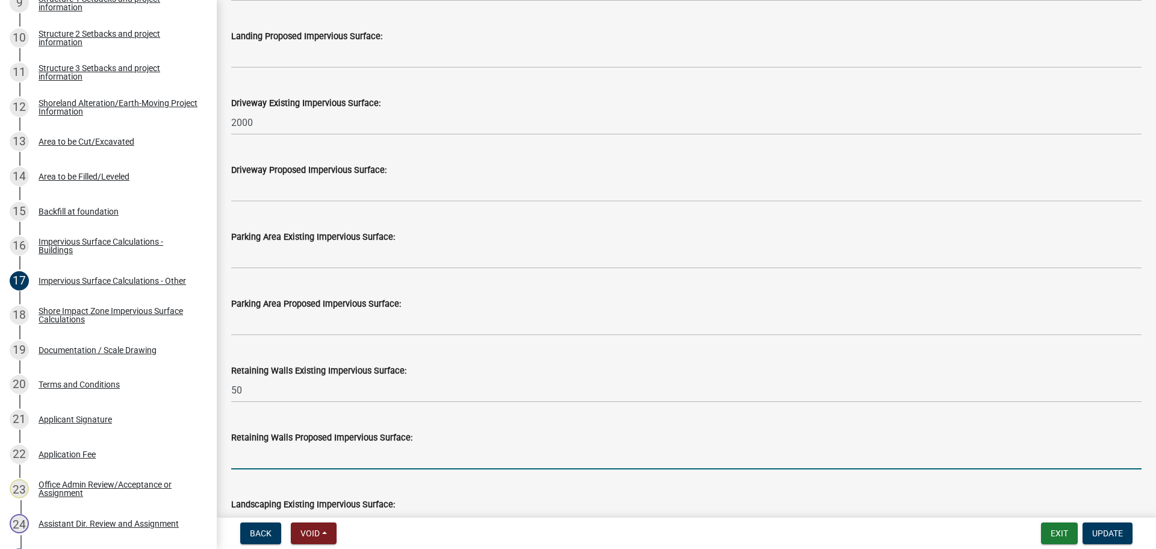
scroll to position [646, 0]
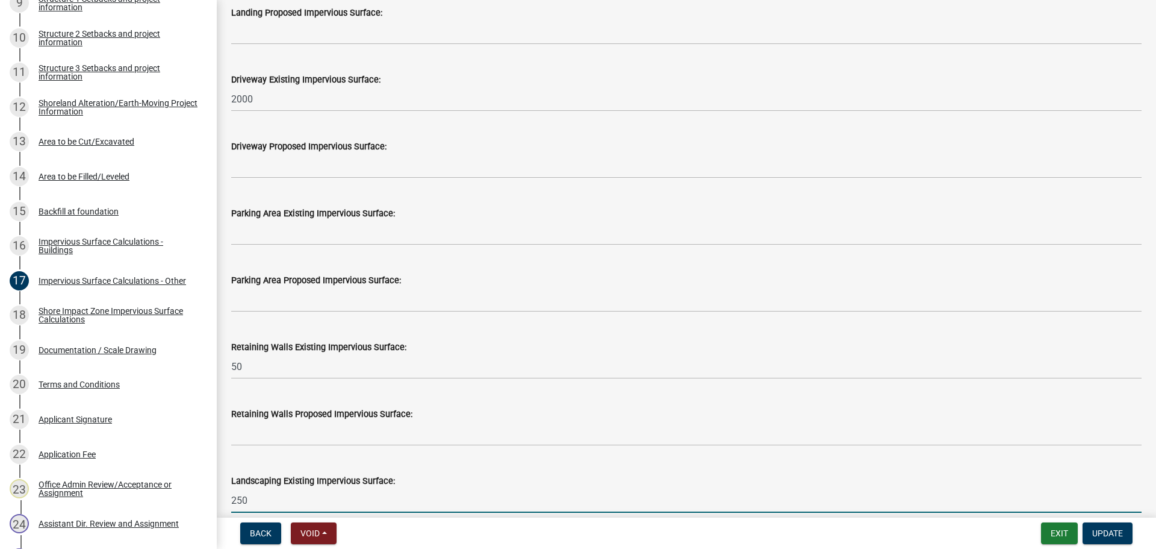
type input "250"
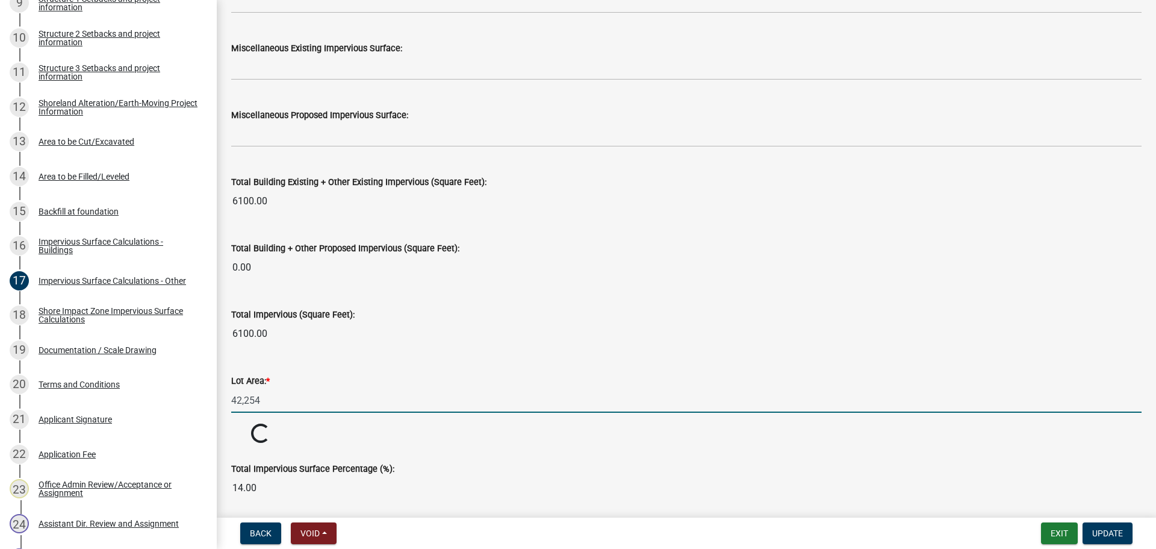
scroll to position [1258, 0]
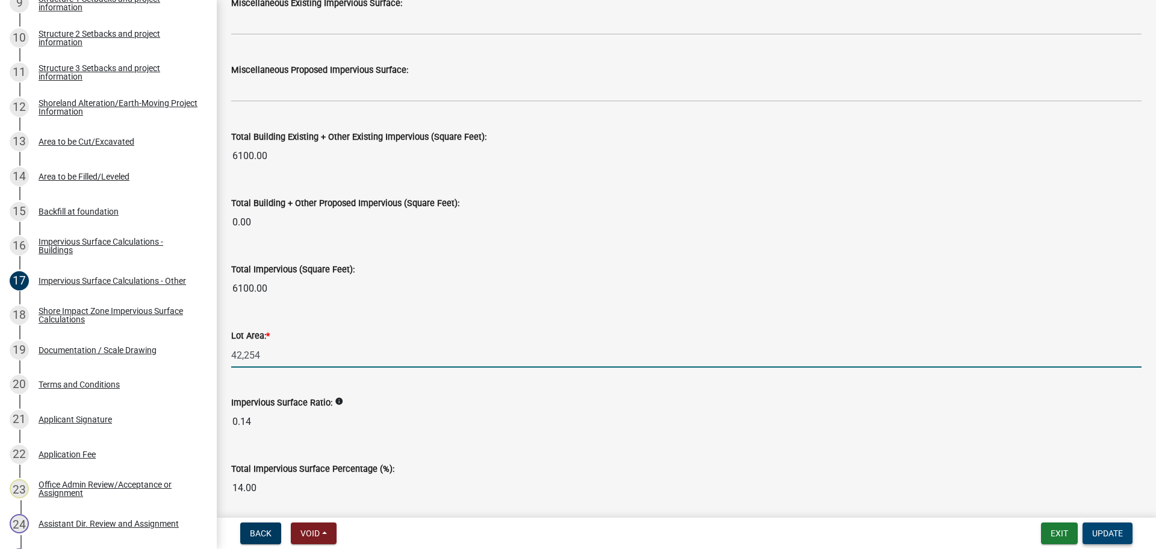
click at [1107, 526] on button "Update" at bounding box center [1108, 533] width 50 height 22
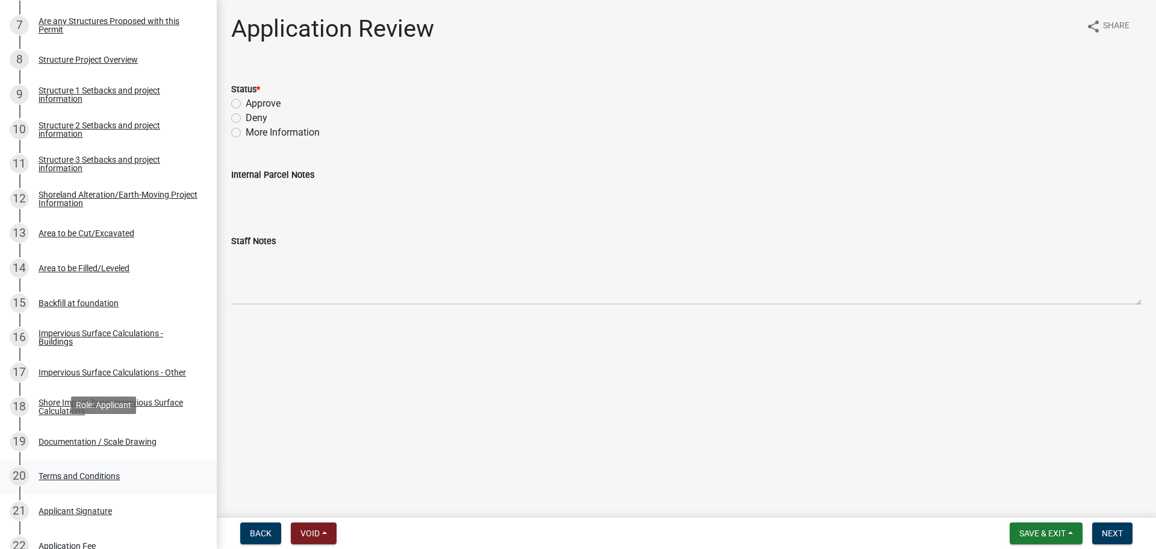
scroll to position [422, 0]
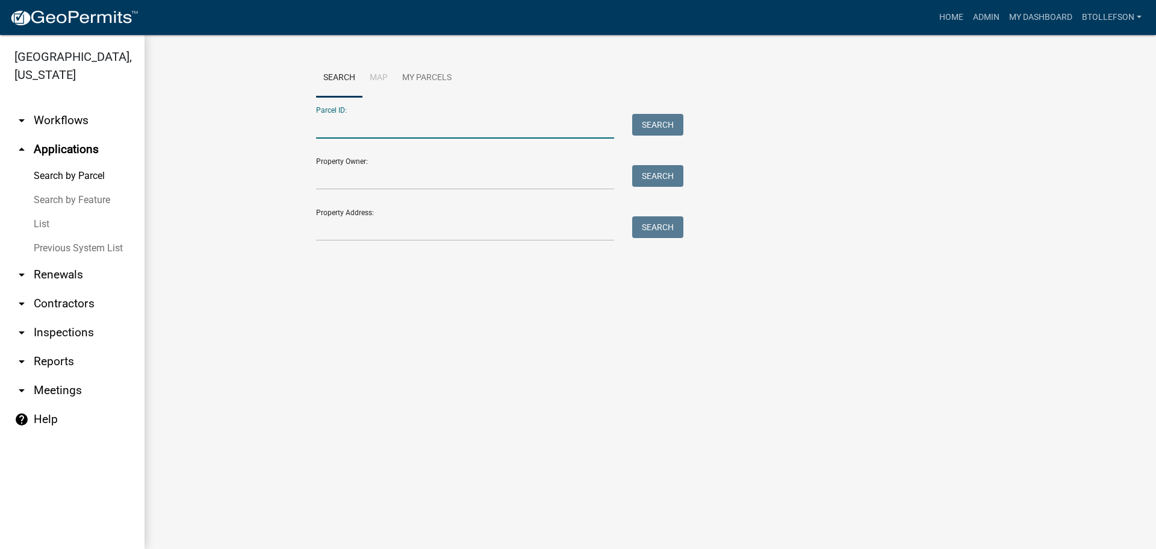
click at [415, 126] on input "Parcel ID:" at bounding box center [465, 126] width 298 height 25
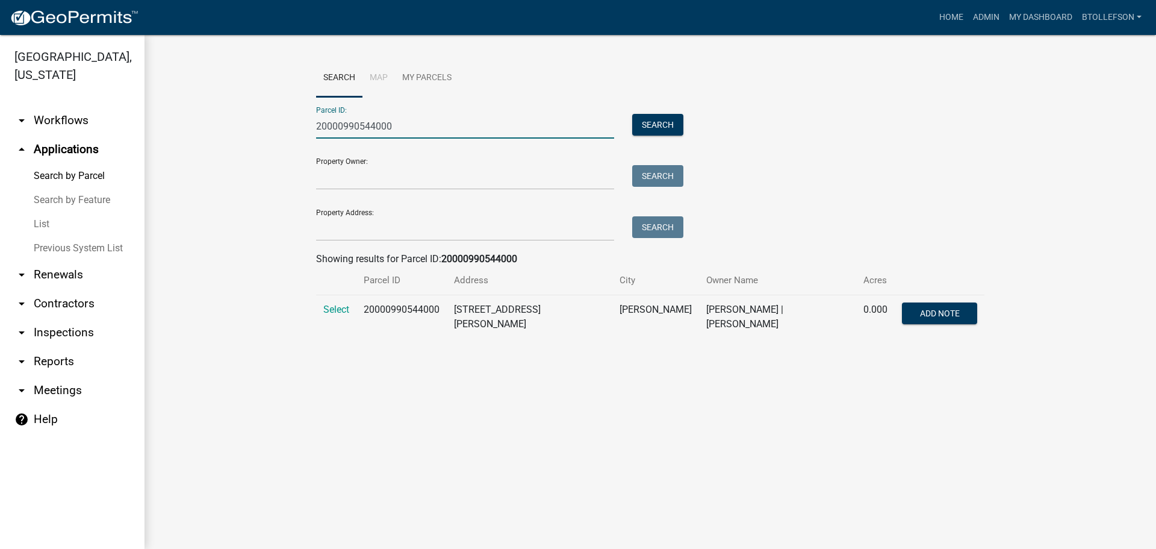
type input "20000990544000"
click at [341, 303] on td "Select" at bounding box center [336, 317] width 40 height 44
click at [332, 309] on span "Select" at bounding box center [336, 309] width 26 height 11
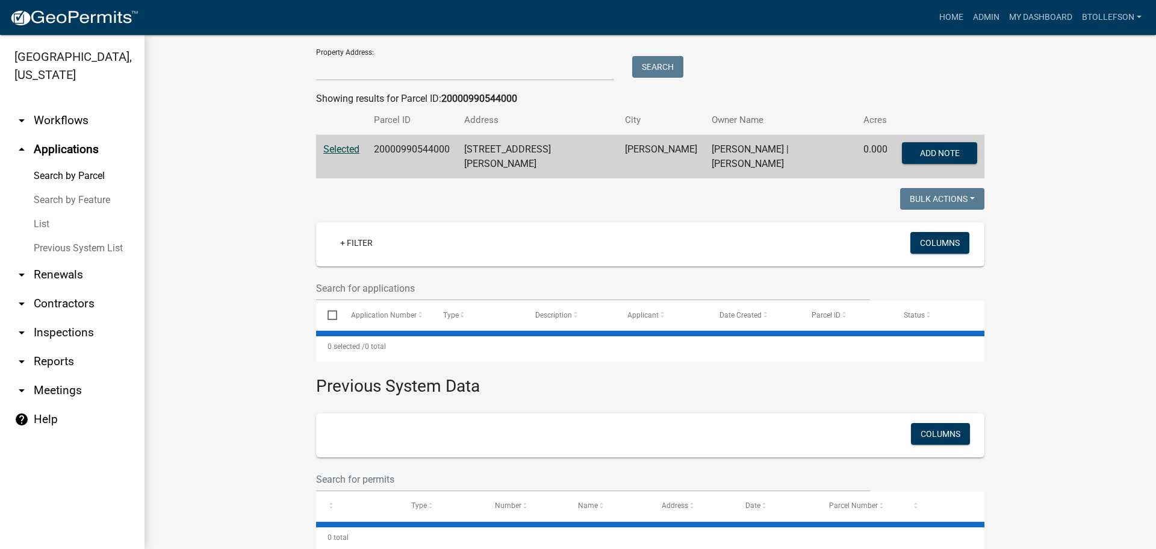
scroll to position [187, 0]
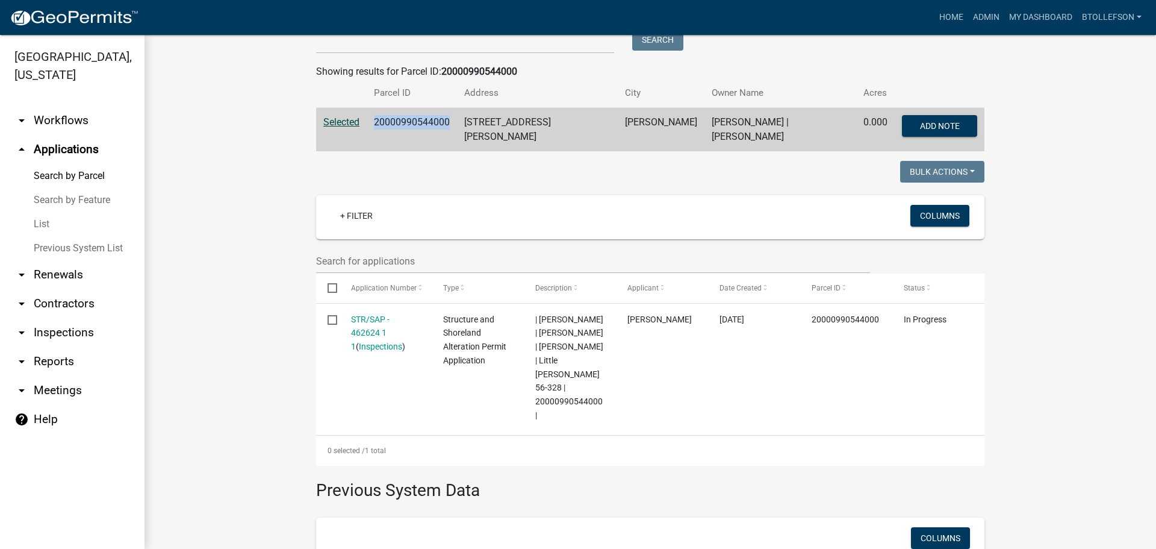
drag, startPoint x: 372, startPoint y: 122, endPoint x: 447, endPoint y: 121, distance: 75.3
click at [447, 121] on td "20000990544000" at bounding box center [412, 130] width 90 height 44
copy td "20000990544000"
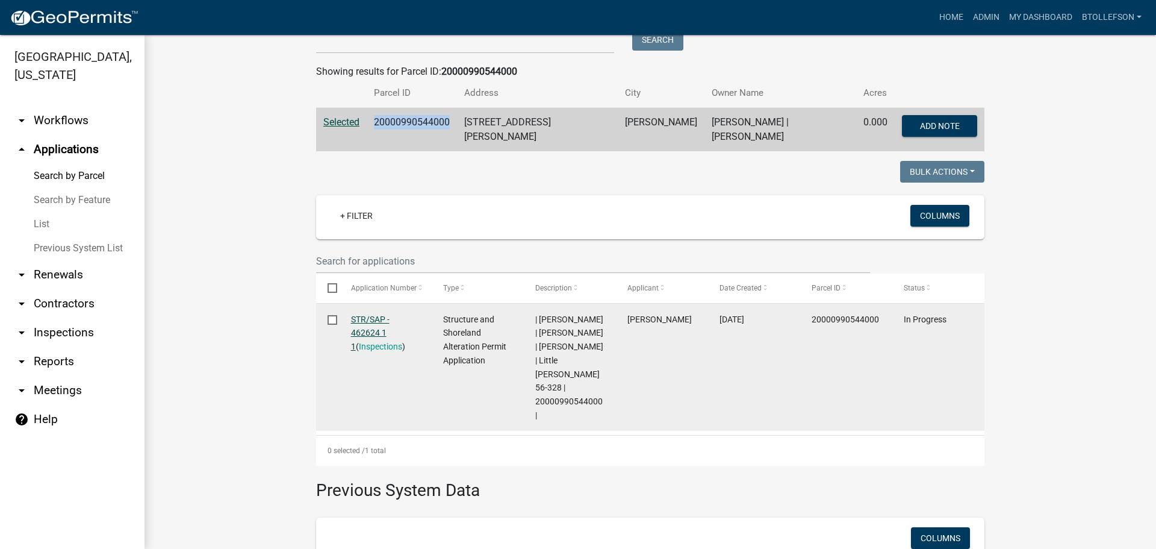
click at [352, 319] on link "STR/SAP - 462624 1 1" at bounding box center [370, 332] width 39 height 37
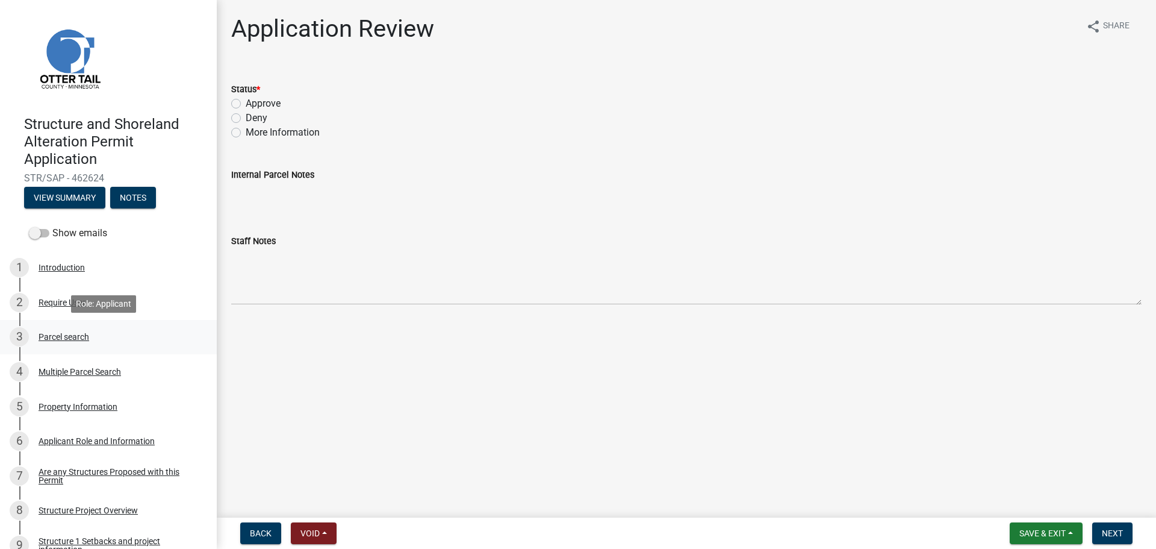
click at [62, 343] on div "3 Parcel search" at bounding box center [104, 336] width 188 height 19
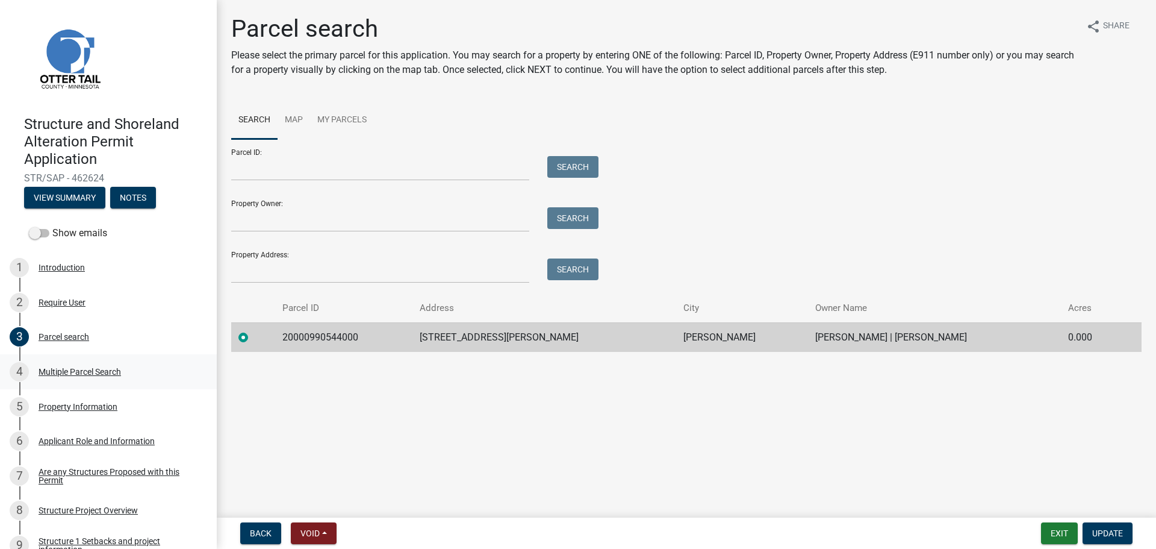
click at [124, 379] on div "4 Multiple Parcel Search" at bounding box center [104, 371] width 188 height 19
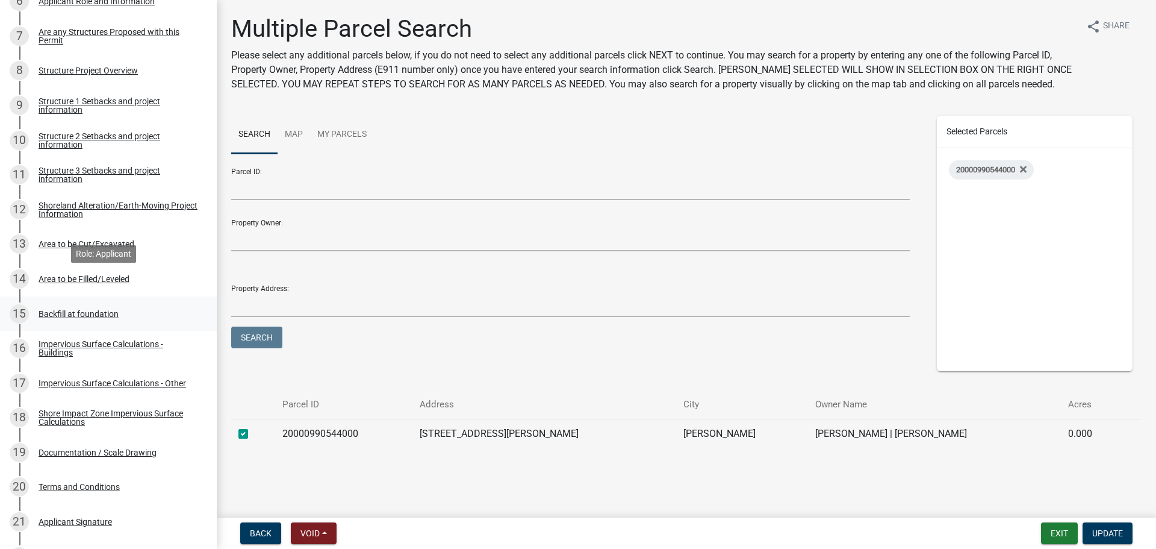
scroll to position [482, 0]
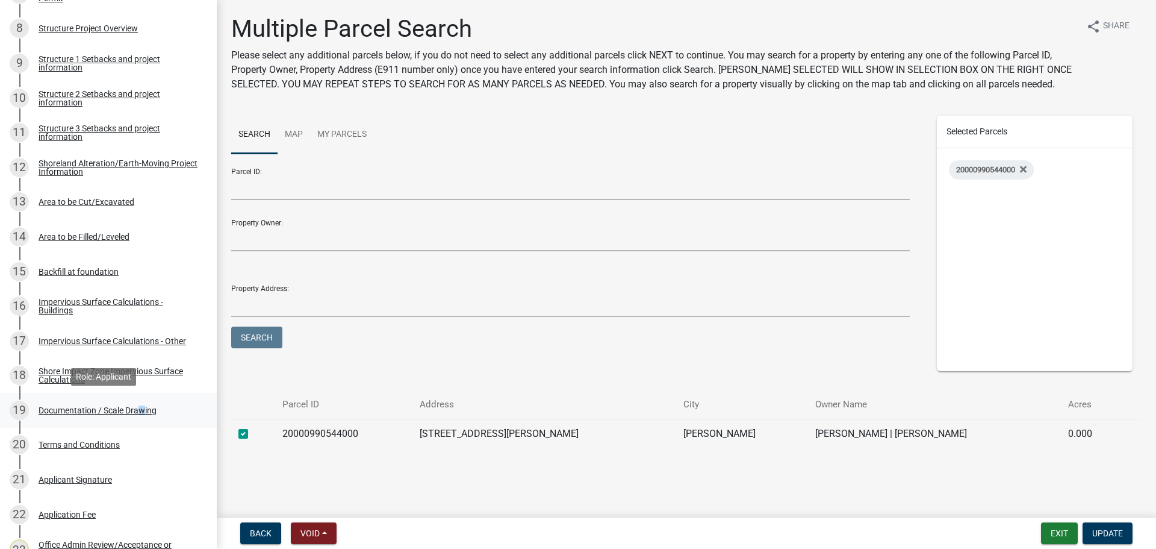
click at [137, 406] on div "Documentation / Scale Drawing" at bounding box center [98, 410] width 118 height 8
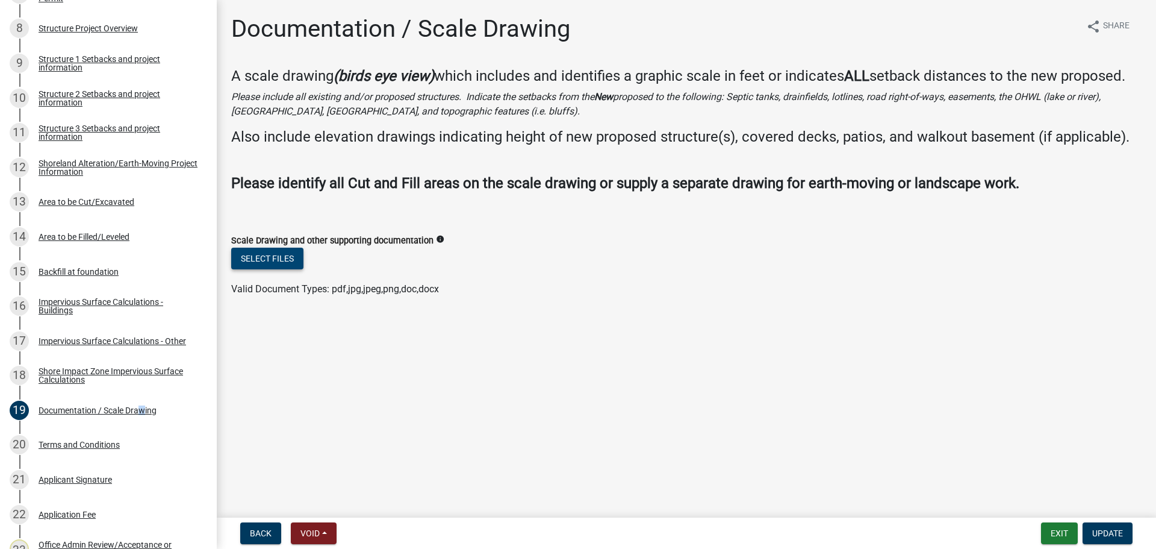
click at [275, 262] on button "Select files" at bounding box center [267, 259] width 72 height 22
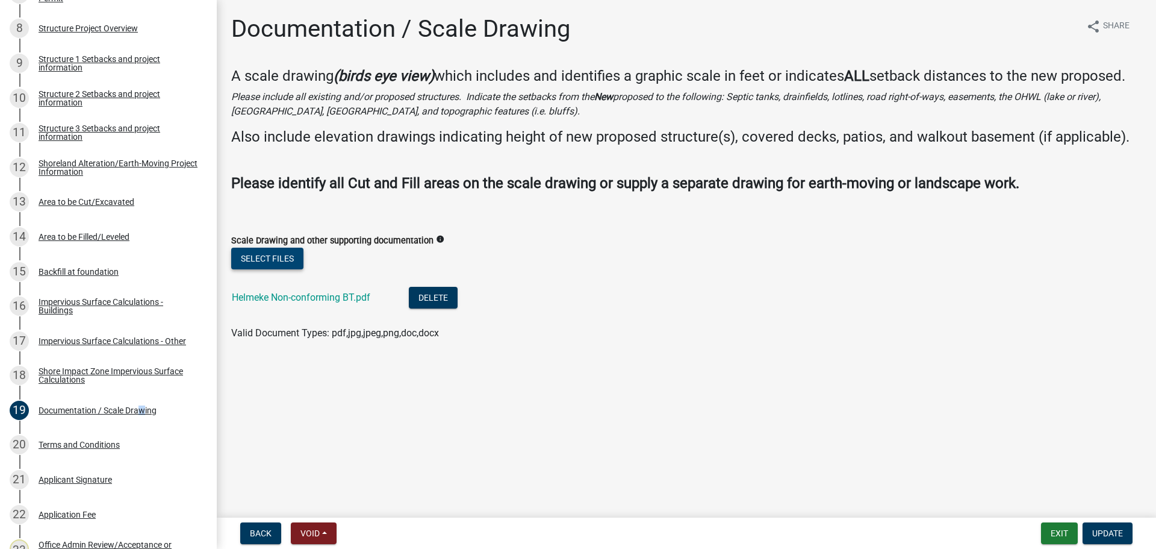
click at [255, 261] on button "Select files" at bounding box center [267, 259] width 72 height 22
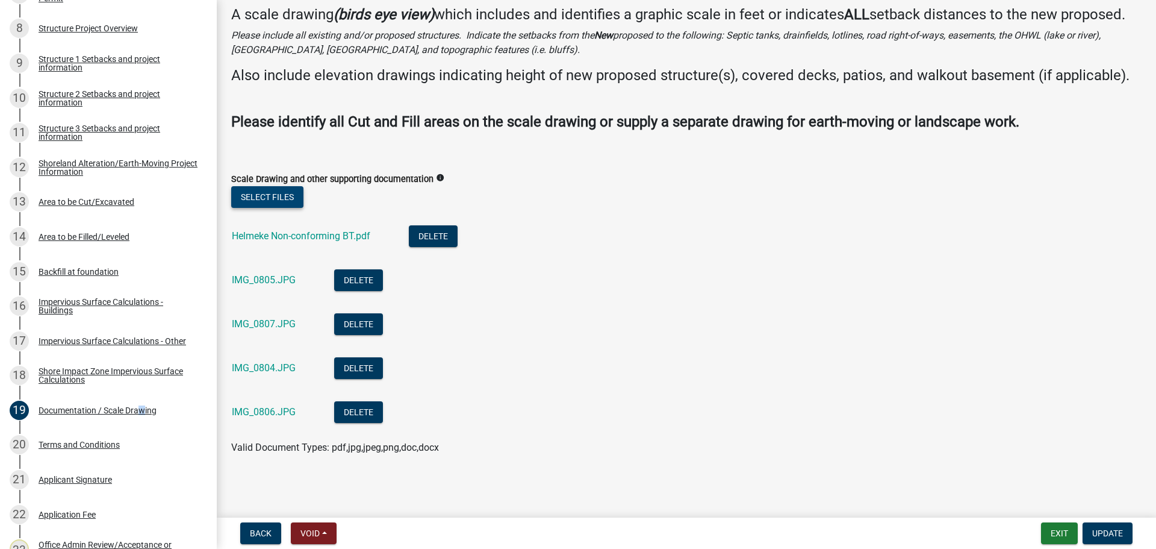
scroll to position [79, 0]
click at [1111, 540] on button "Update" at bounding box center [1108, 533] width 50 height 22
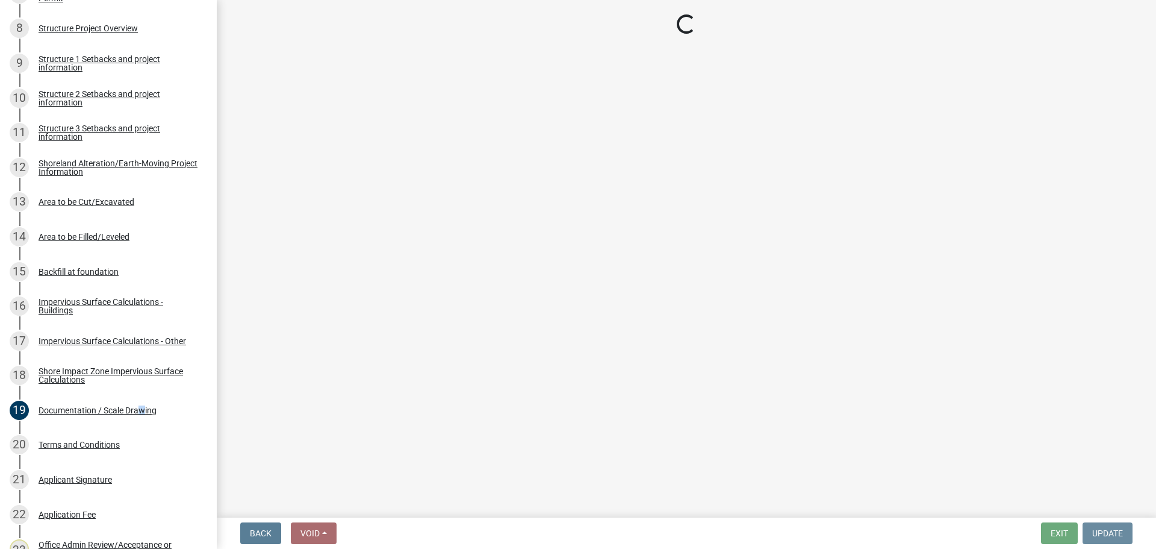
scroll to position [0, 0]
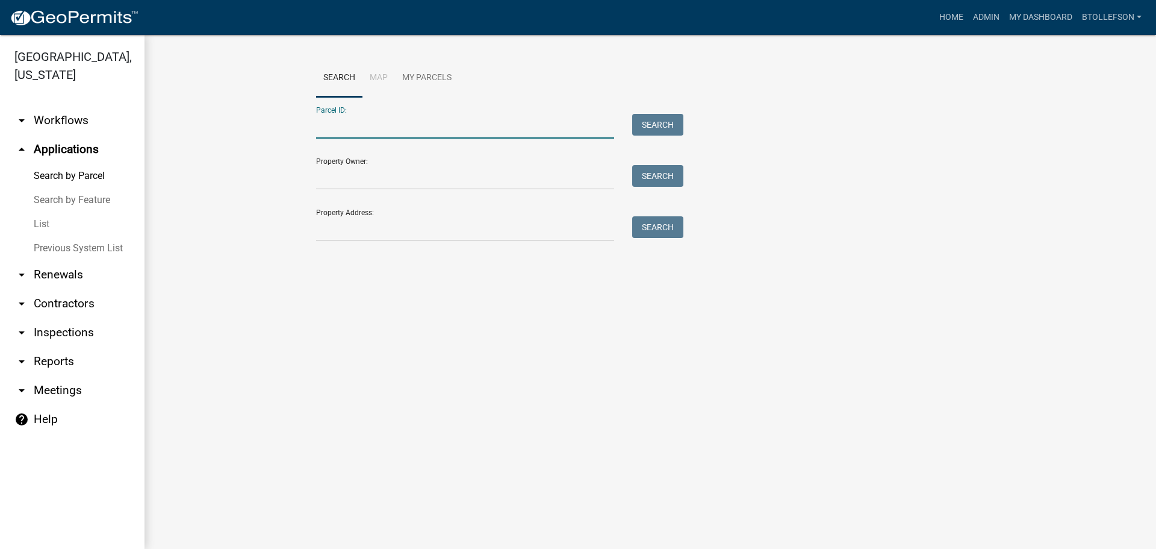
click at [479, 138] on input "Parcel ID:" at bounding box center [465, 126] width 298 height 25
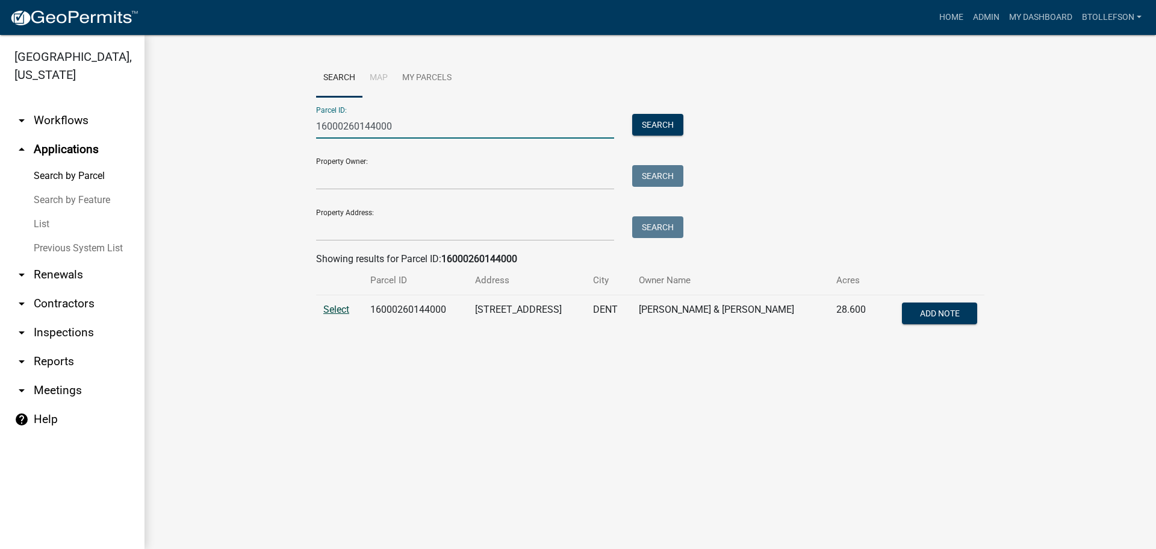
type input "16000260144000"
click at [345, 311] on span "Select" at bounding box center [336, 309] width 26 height 11
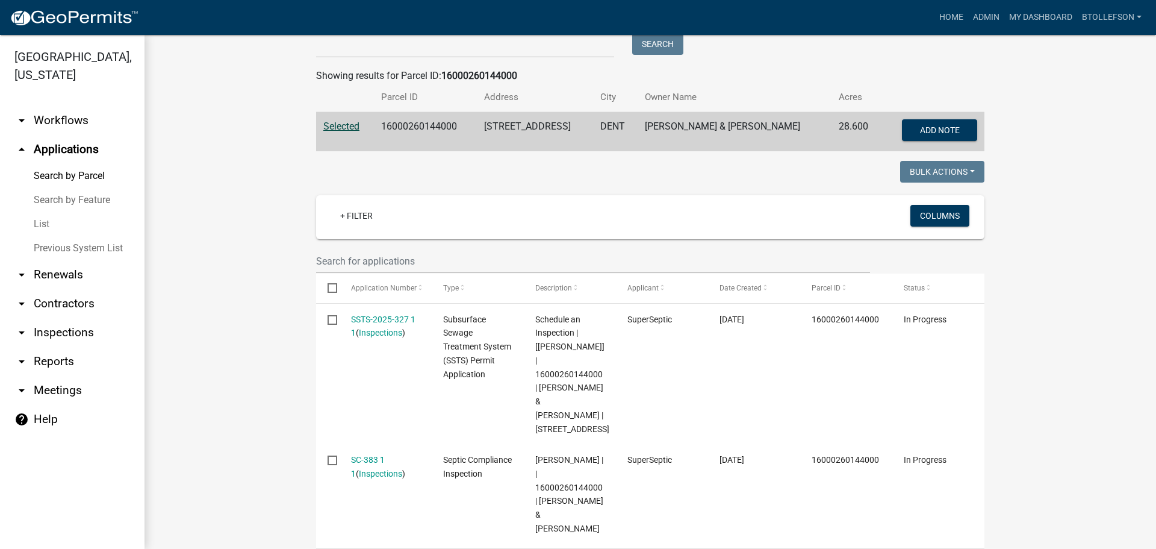
scroll to position [243, 0]
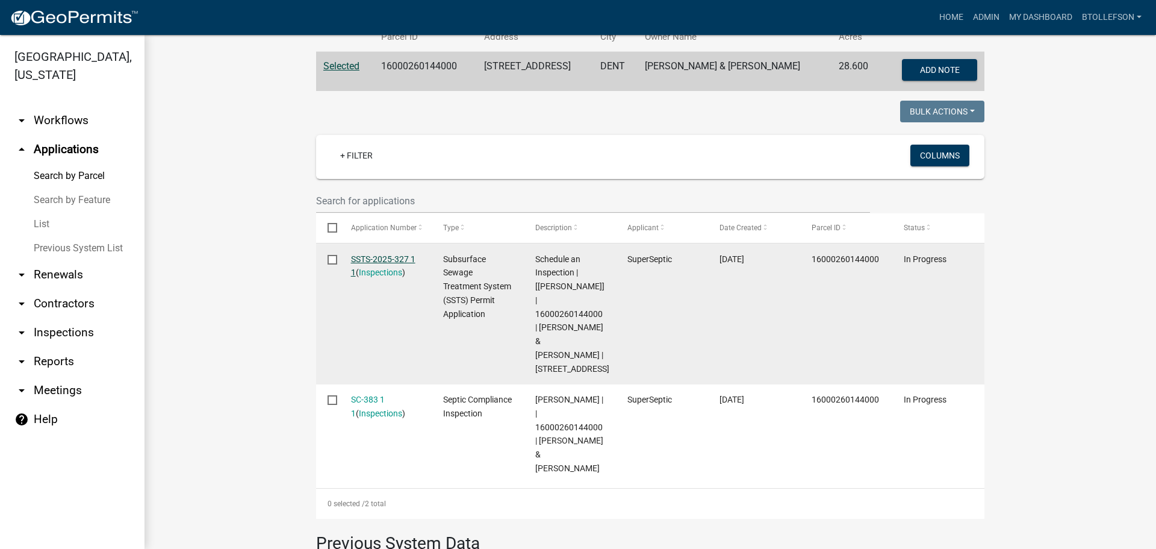
click at [375, 261] on link "SSTS-2025-327 1 1" at bounding box center [383, 265] width 64 height 23
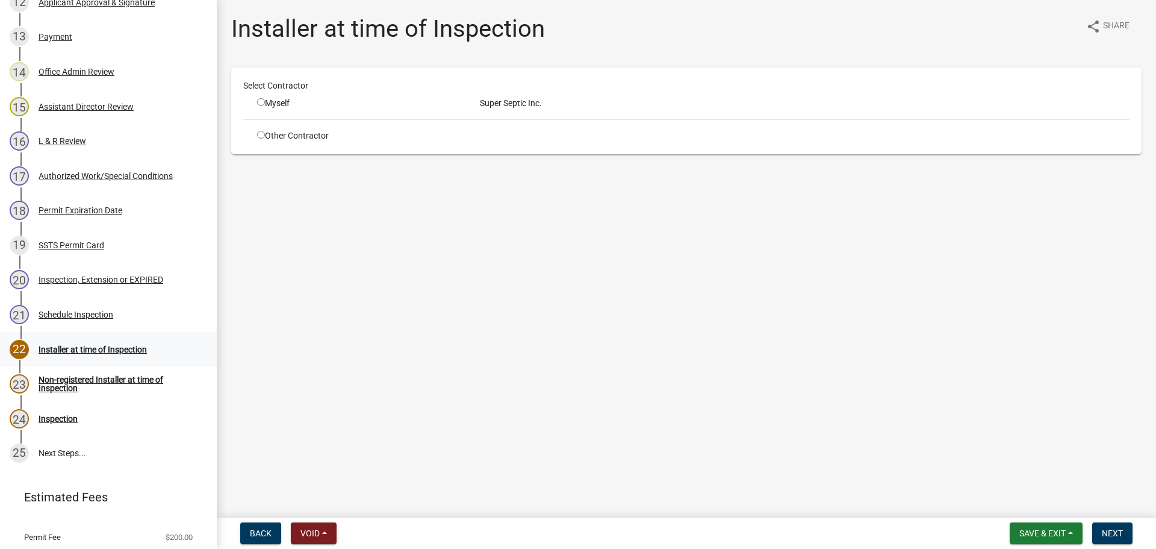
scroll to position [681, 0]
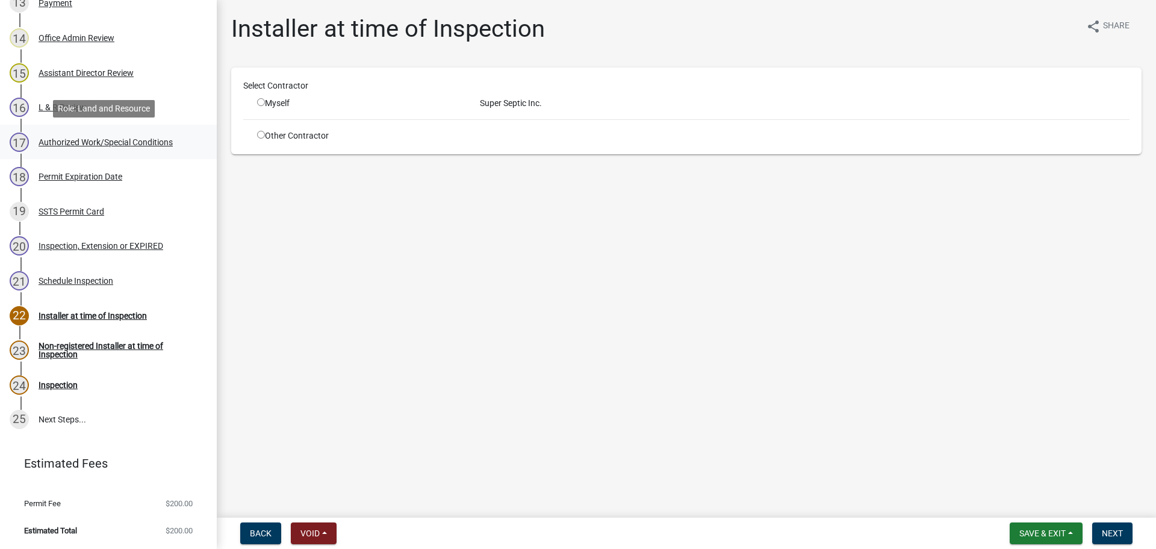
click at [95, 149] on div "17 Authorized Work/Special Conditions" at bounding box center [104, 142] width 188 height 19
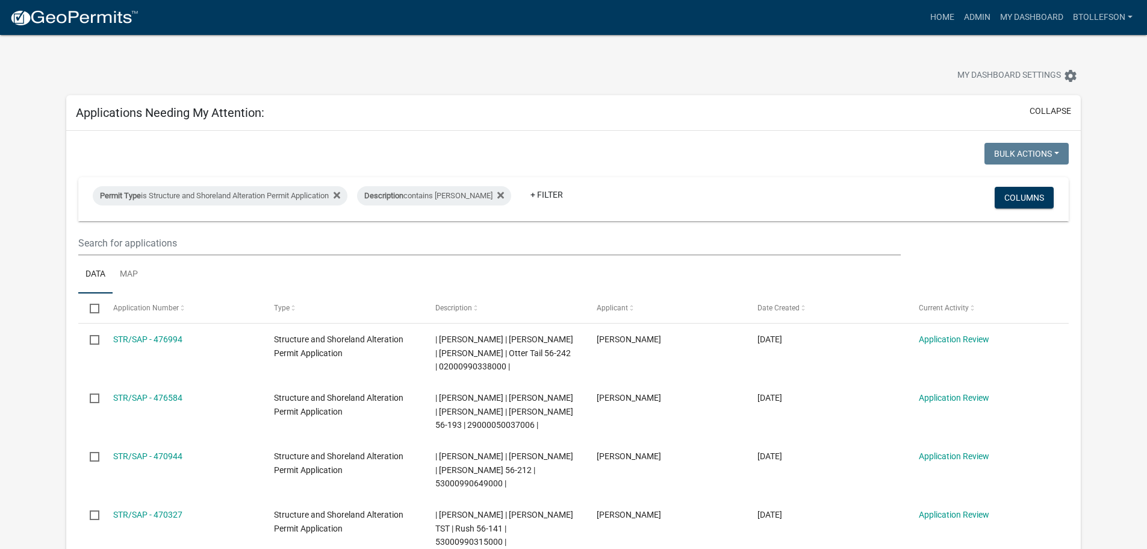
select select "3: 100"
